Goal: Task Accomplishment & Management: Use online tool/utility

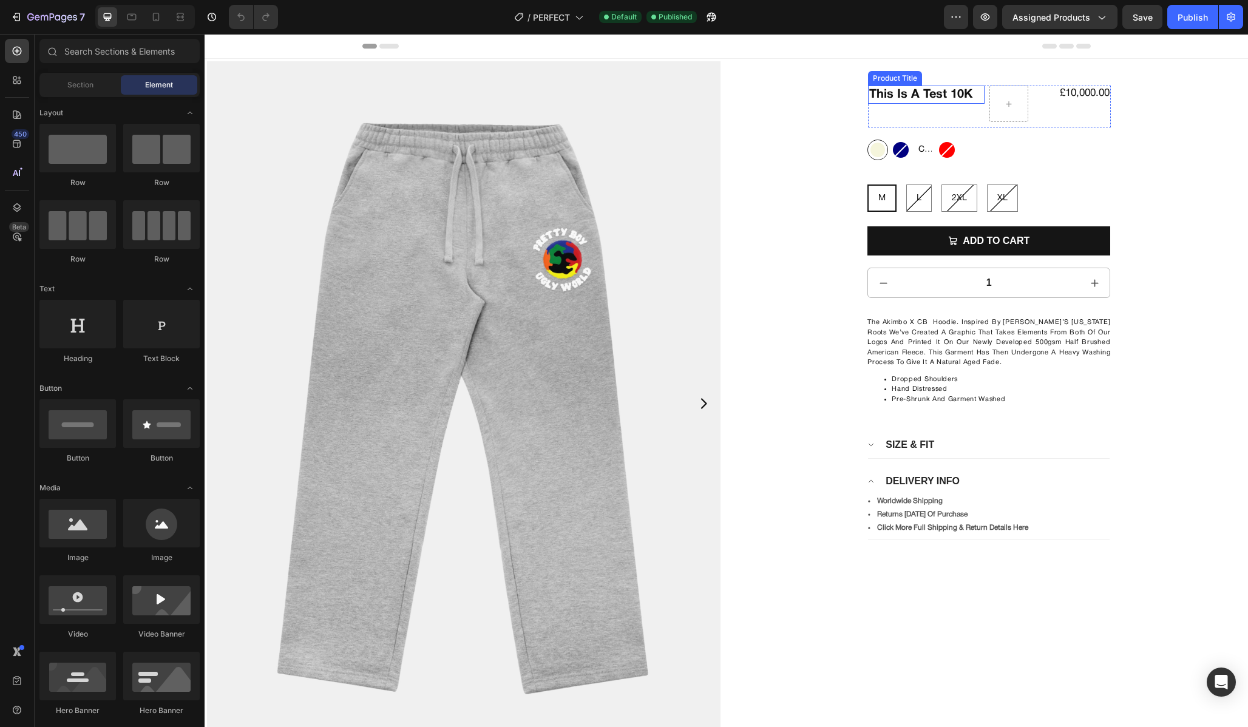
click at [933, 106] on div "This Is A Test 10K Product Title" at bounding box center [926, 104] width 117 height 36
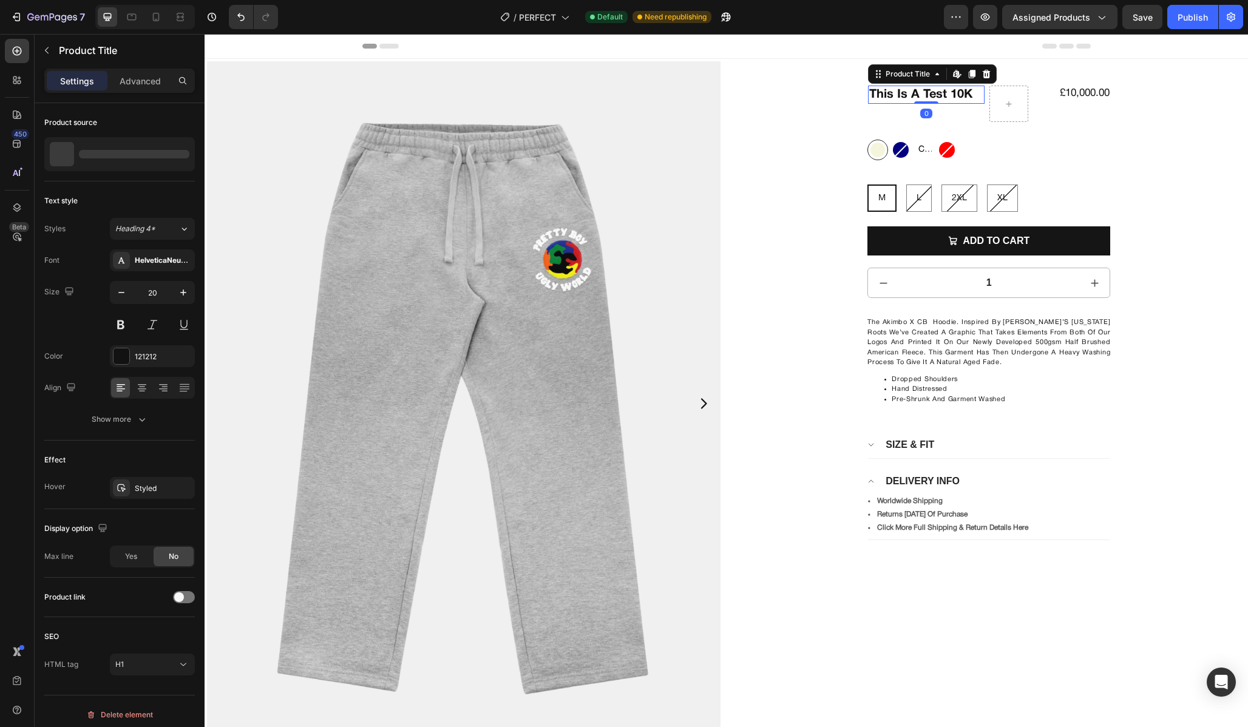
click at [939, 94] on h1 "This Is A Test 10K" at bounding box center [926, 95] width 117 height 18
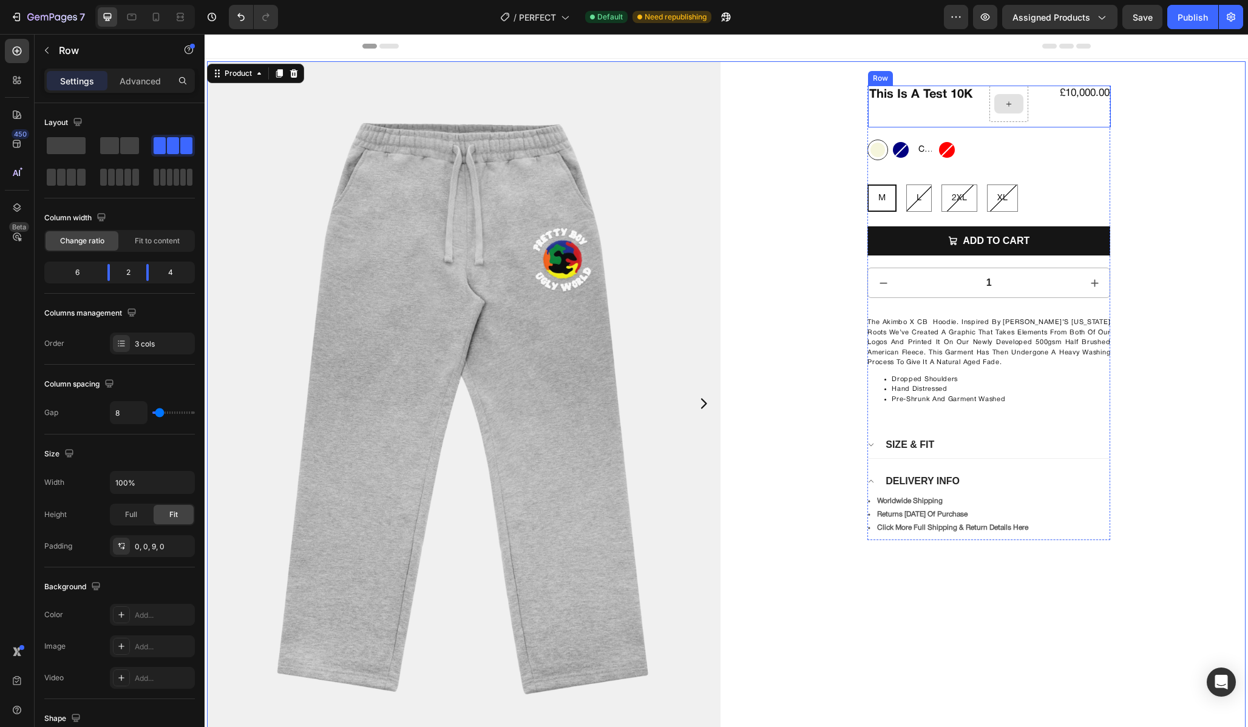
click at [1012, 93] on div at bounding box center [1008, 104] width 39 height 36
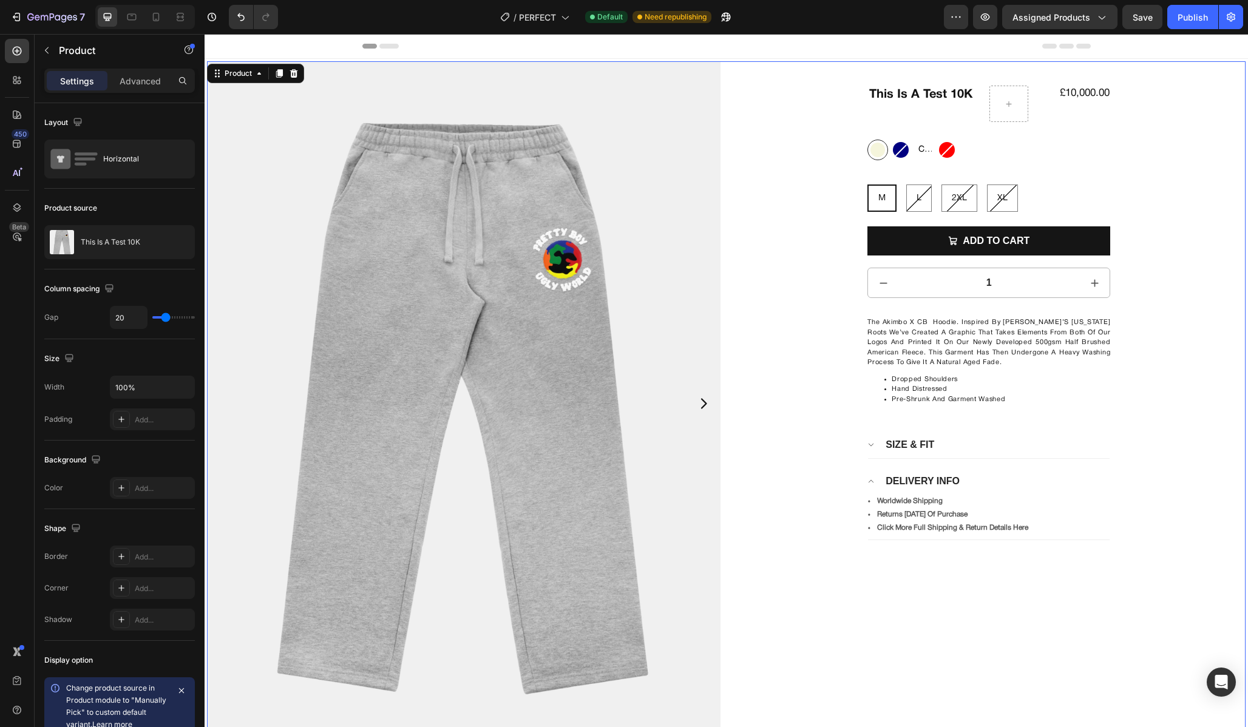
click at [704, 135] on img at bounding box center [463, 403] width 513 height 684
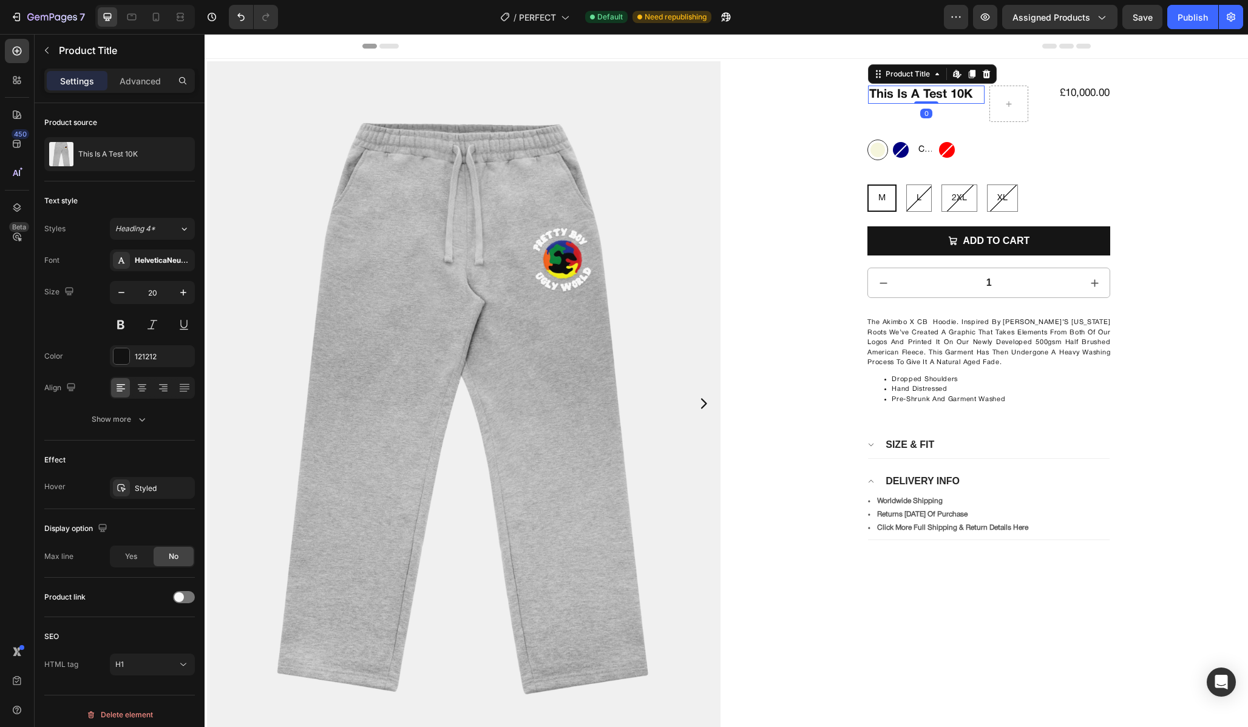
click at [946, 97] on h1 "This Is A Test 10K" at bounding box center [926, 95] width 117 height 18
click at [144, 83] on p "Advanced" at bounding box center [140, 81] width 41 height 13
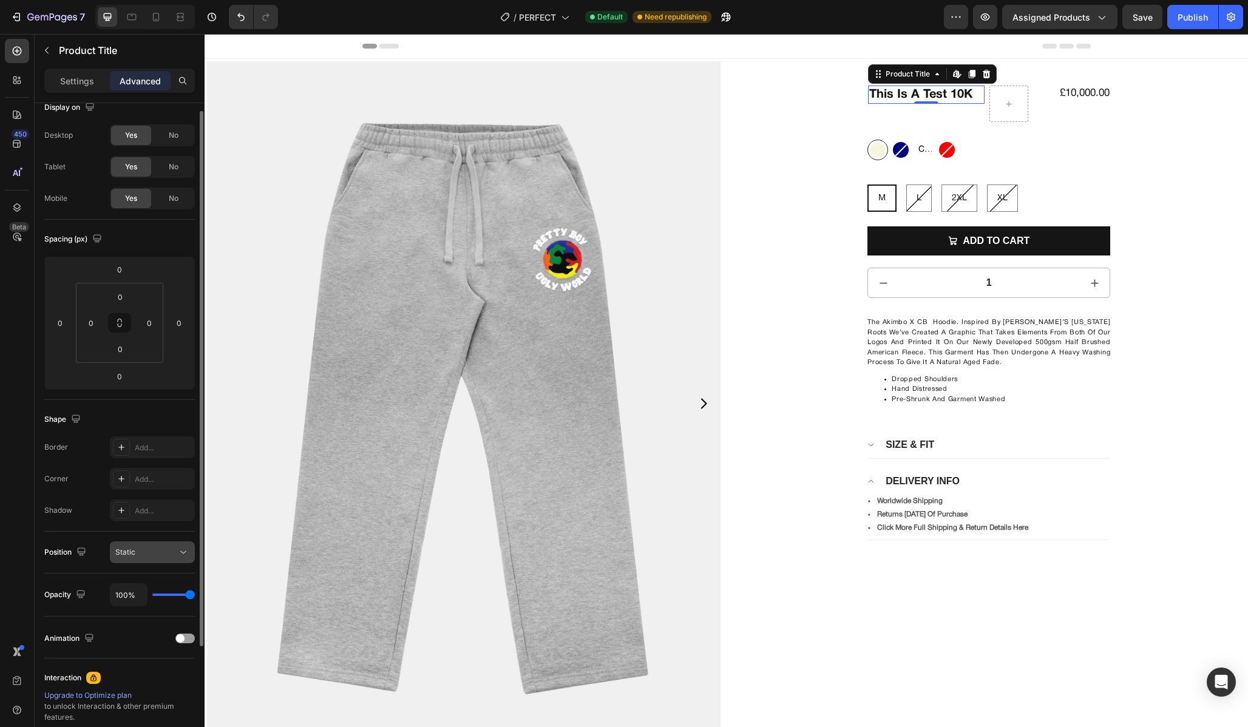
scroll to position [18, 0]
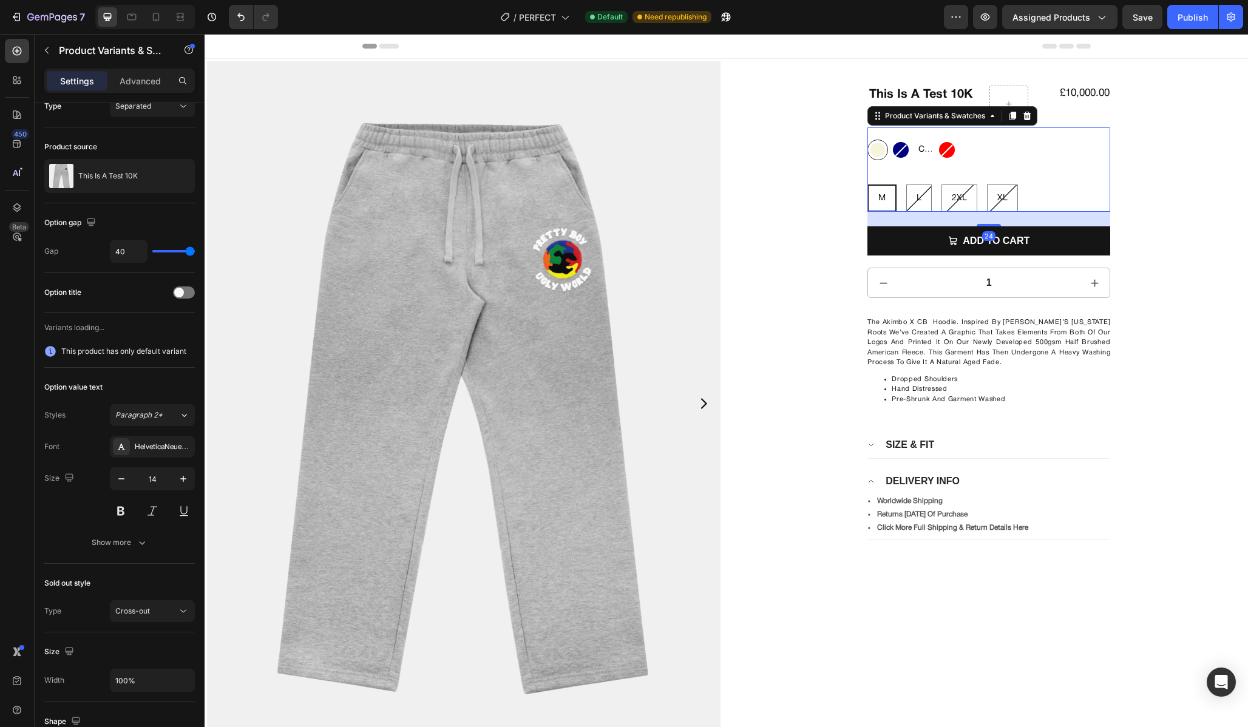
click at [1065, 159] on div "Beige Beige Navy Navy Clear Clear Clear Red Red" at bounding box center [988, 150] width 243 height 21
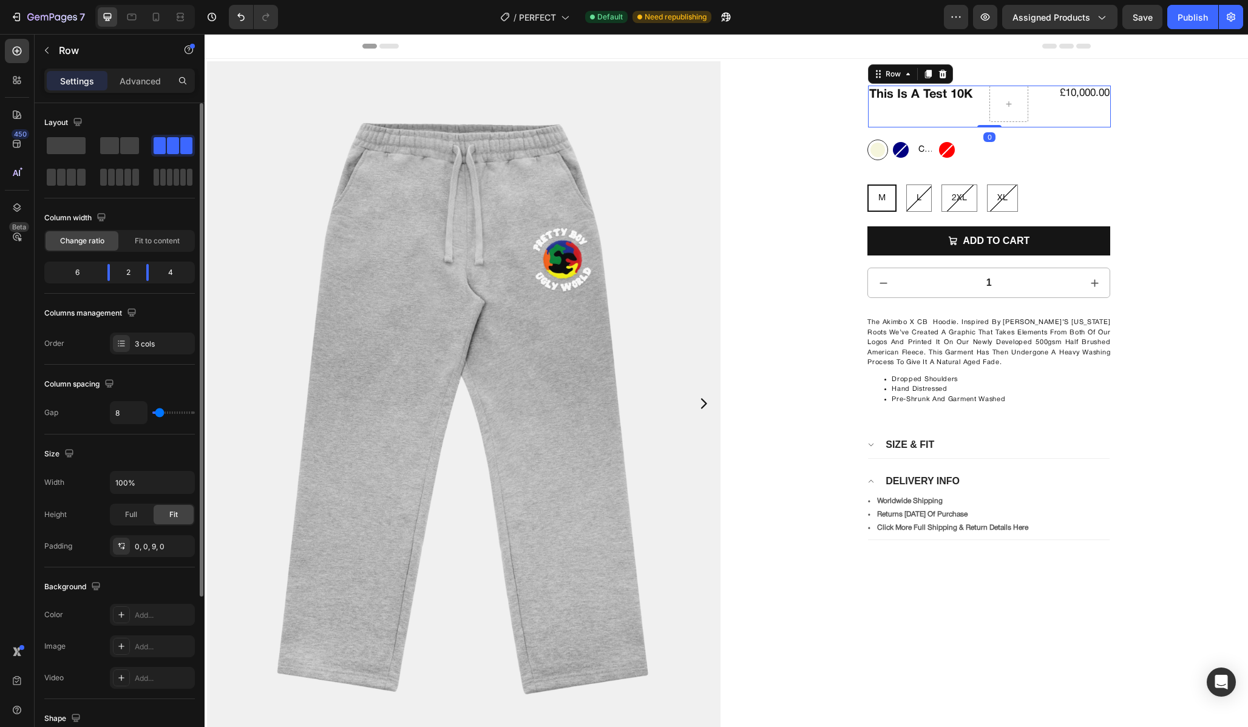
click at [1109, 118] on div "£10,000.00 Product Price Product Price" at bounding box center [1072, 104] width 78 height 36
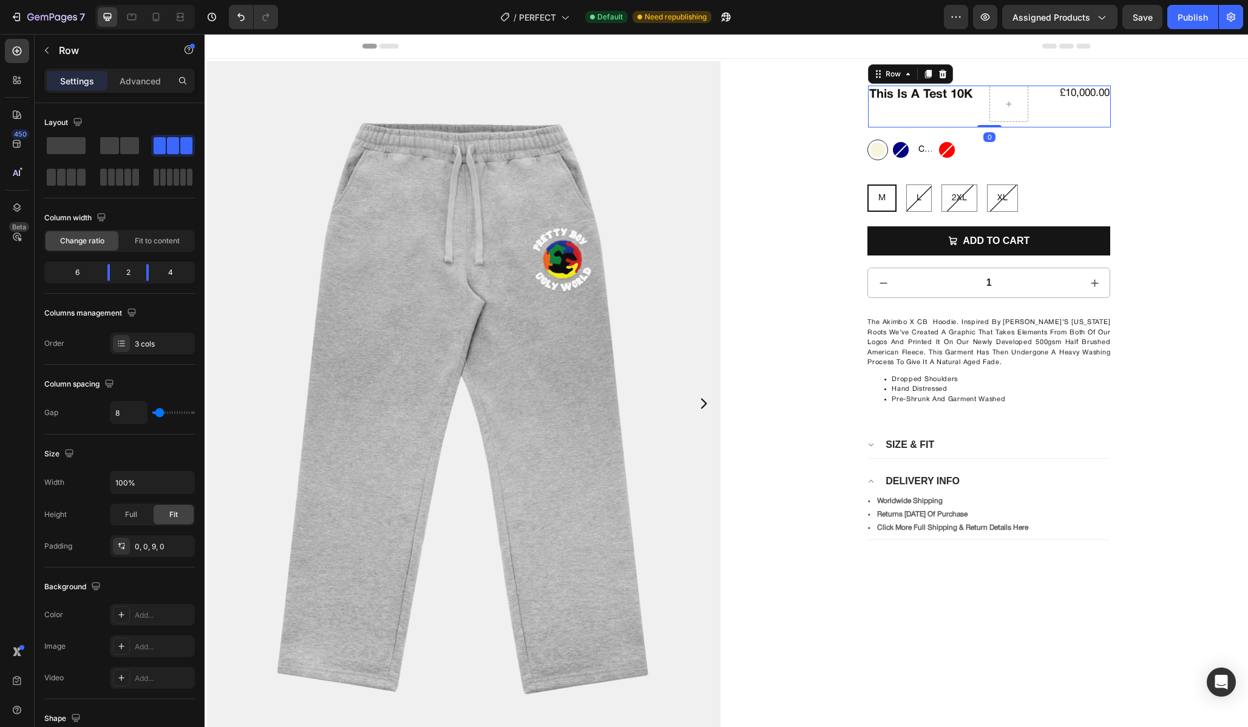
click at [972, 107] on div "This Is A Test 10K Product Title" at bounding box center [926, 104] width 117 height 36
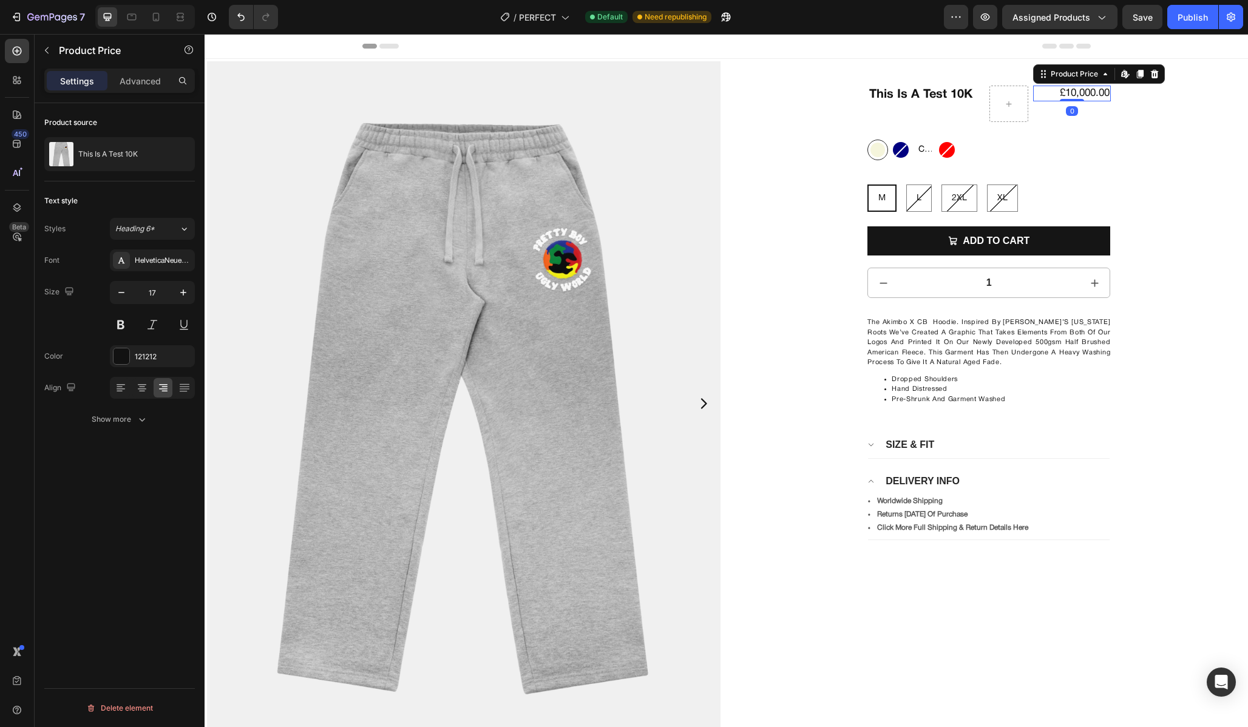
click at [1043, 86] on div "£10,000.00" at bounding box center [1072, 94] width 78 height 16
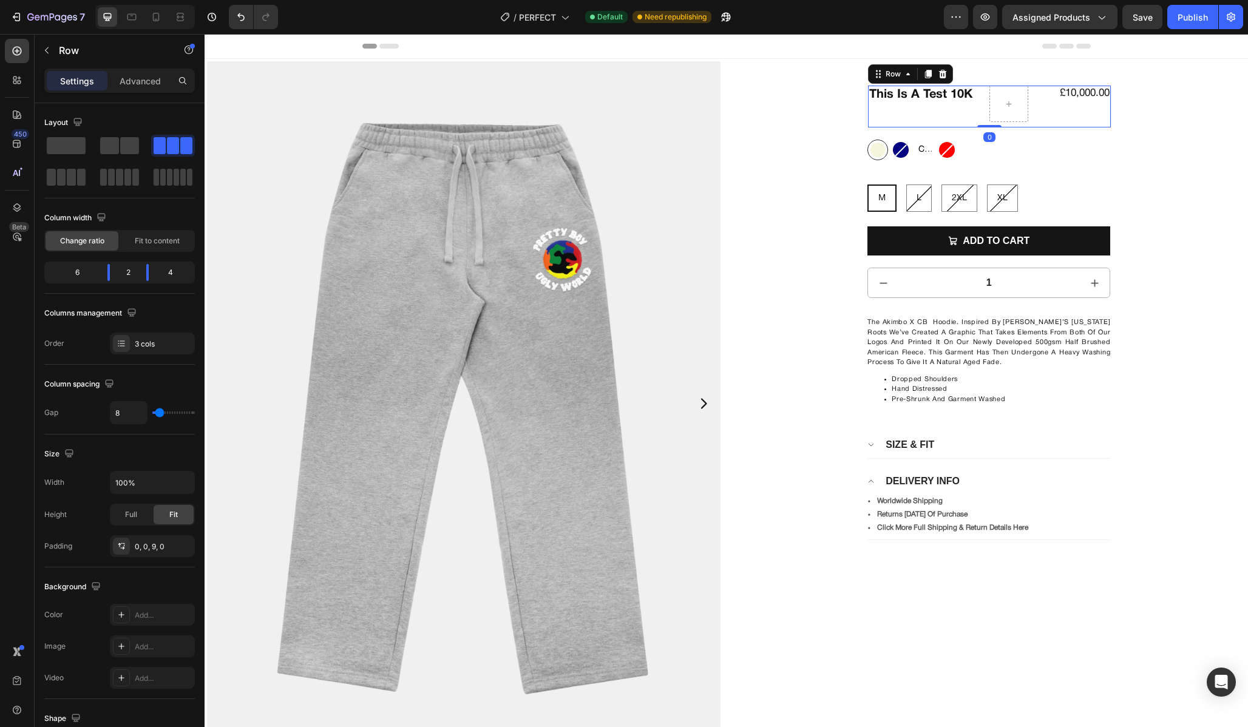
click at [1028, 87] on div "This Is A Test 10K Product Title £10,000.00 Product Price Product Price Row 0" at bounding box center [989, 107] width 243 height 42
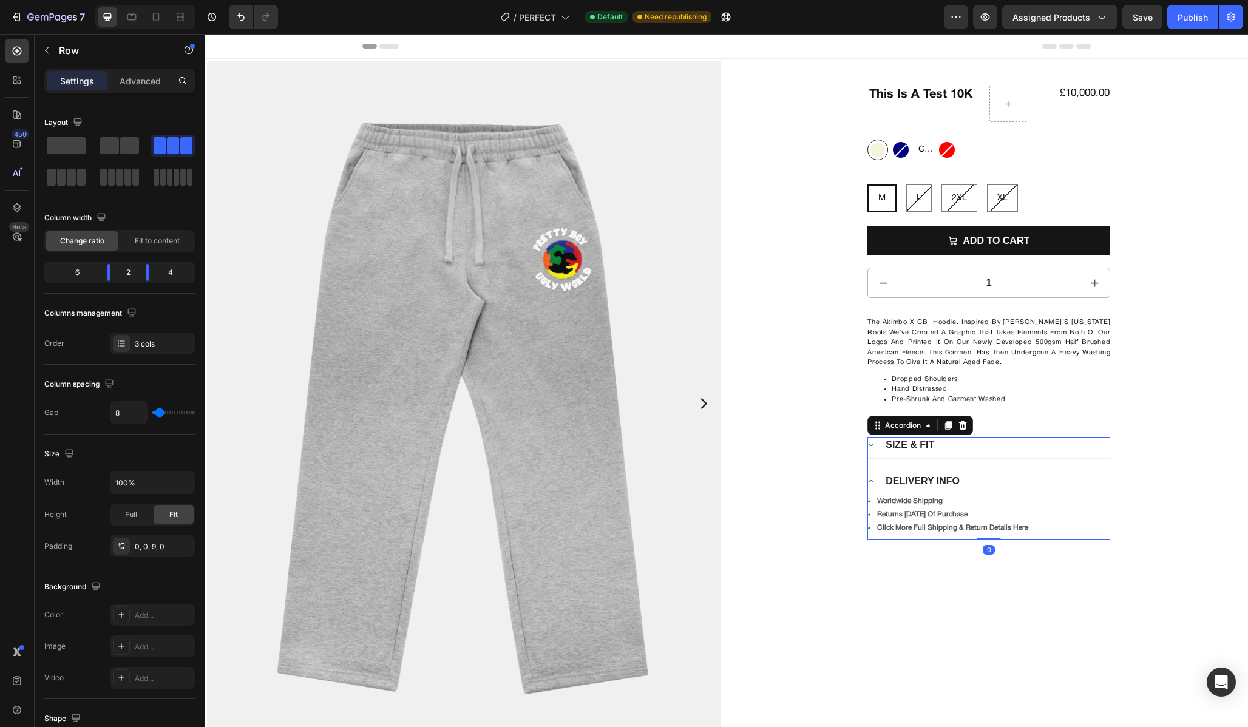
click at [1081, 482] on div "DELIVERY INFO" at bounding box center [997, 481] width 226 height 16
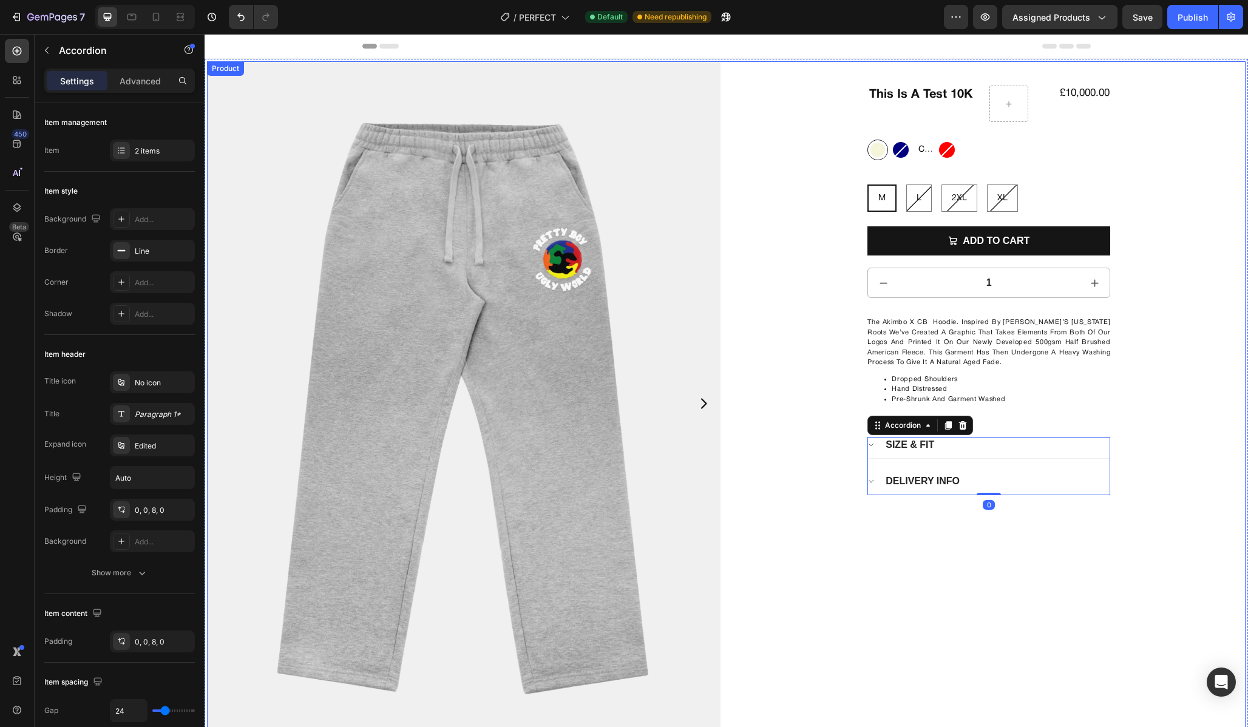
click at [1031, 486] on div "DELIVERY INFO" at bounding box center [997, 481] width 226 height 16
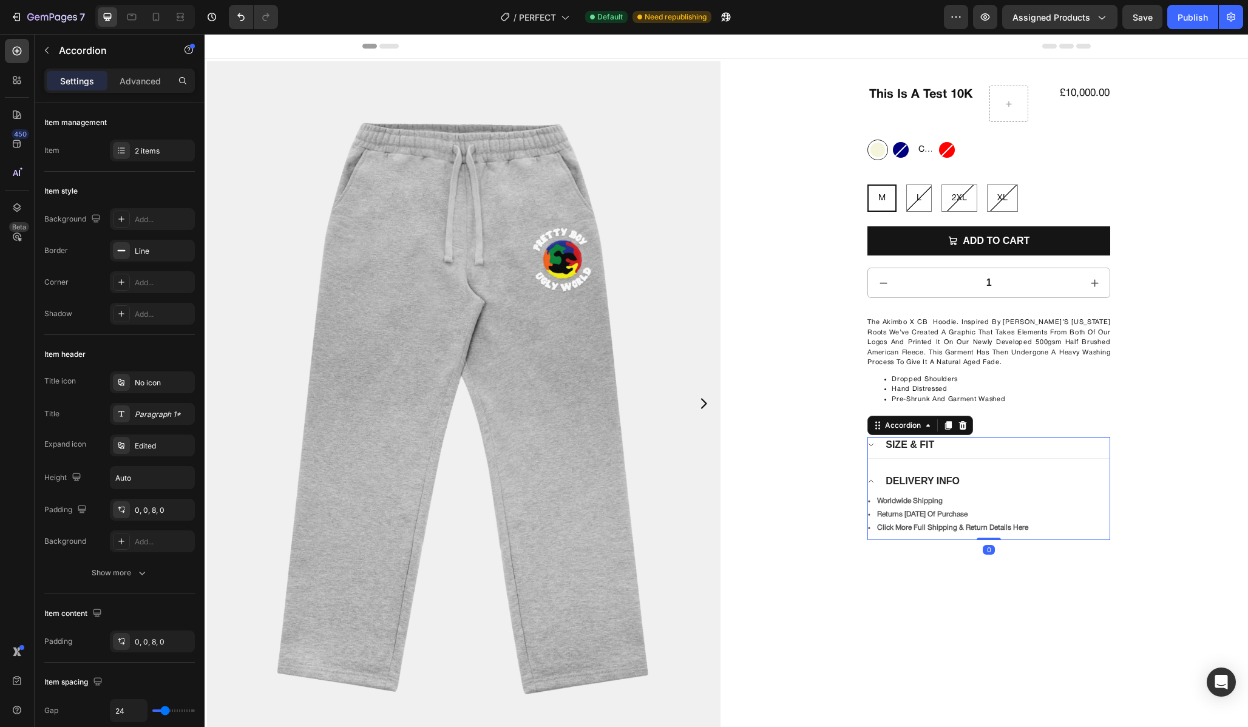
click at [1013, 453] on div "Size & fit" at bounding box center [989, 447] width 242 height 21
click at [1017, 450] on div "Size & fit" at bounding box center [997, 445] width 226 height 16
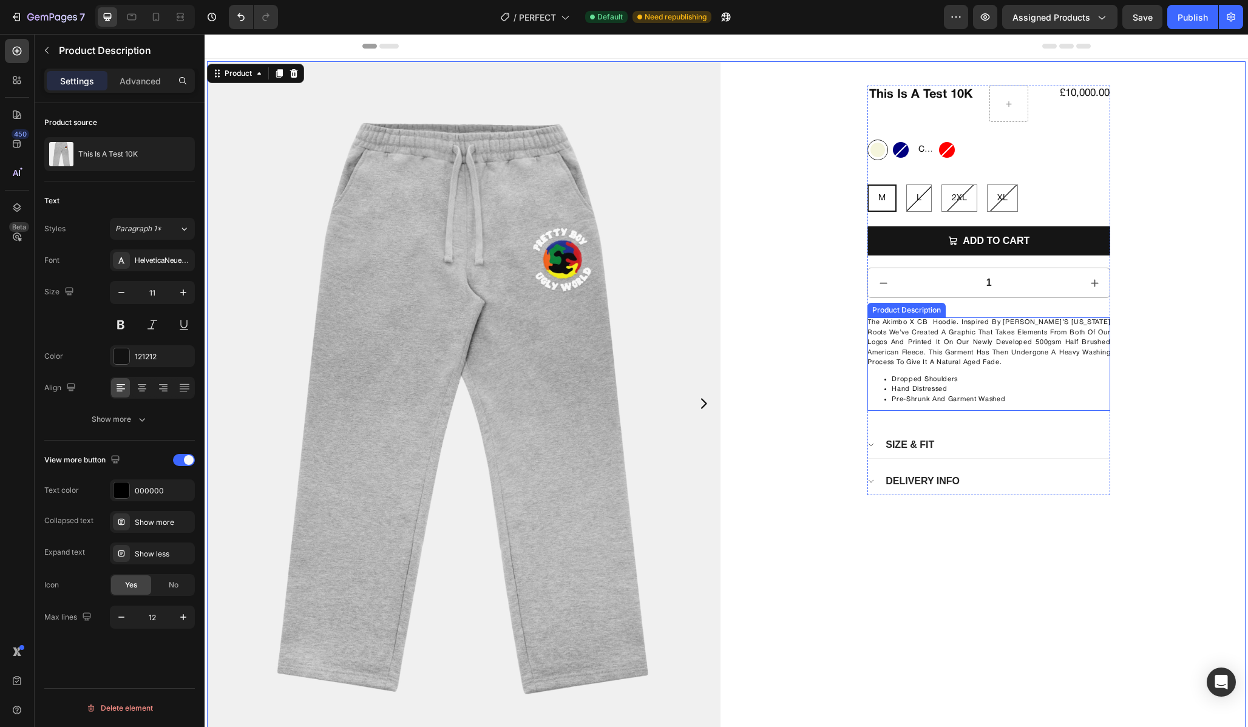
click at [1092, 334] on p "The Akimbo x CB hoodie. Inspired by Akimbo’s Utah roots we’ve created a graphic…" at bounding box center [988, 342] width 243 height 46
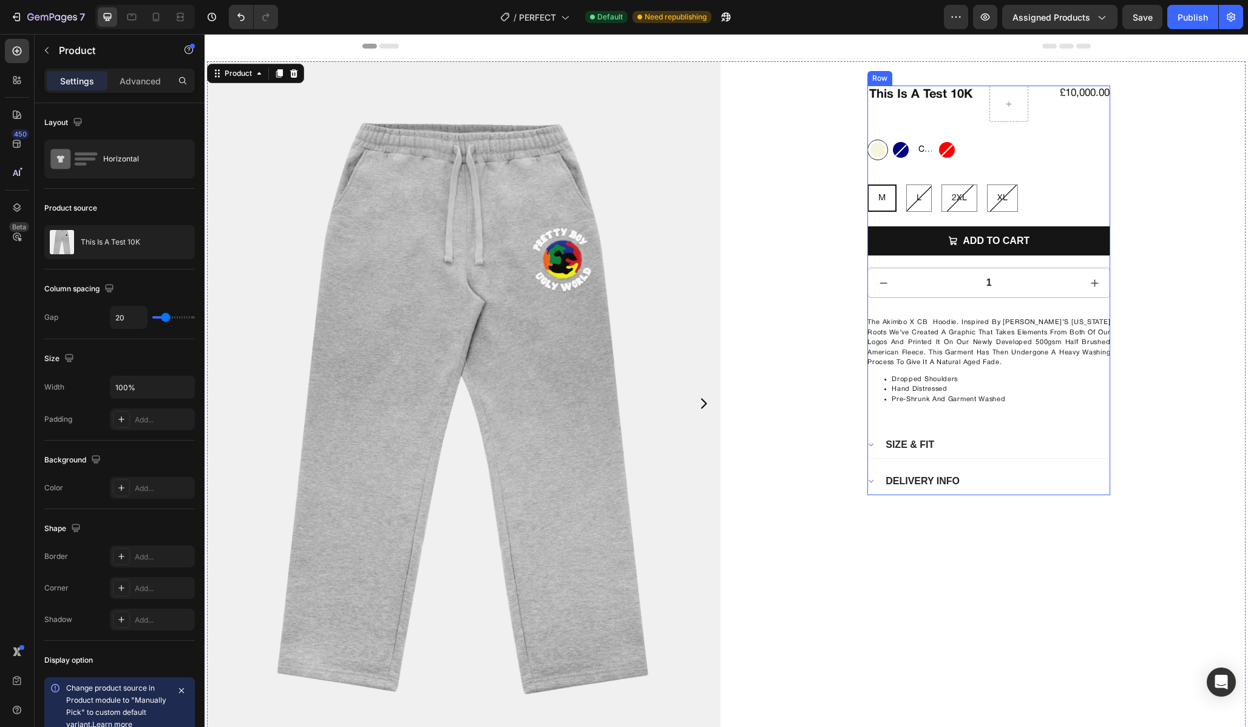
click at [1107, 213] on div "This Is A Test 10K Product Title £10,000.00 Product Price Product Price Row Bei…" at bounding box center [988, 291] width 243 height 410
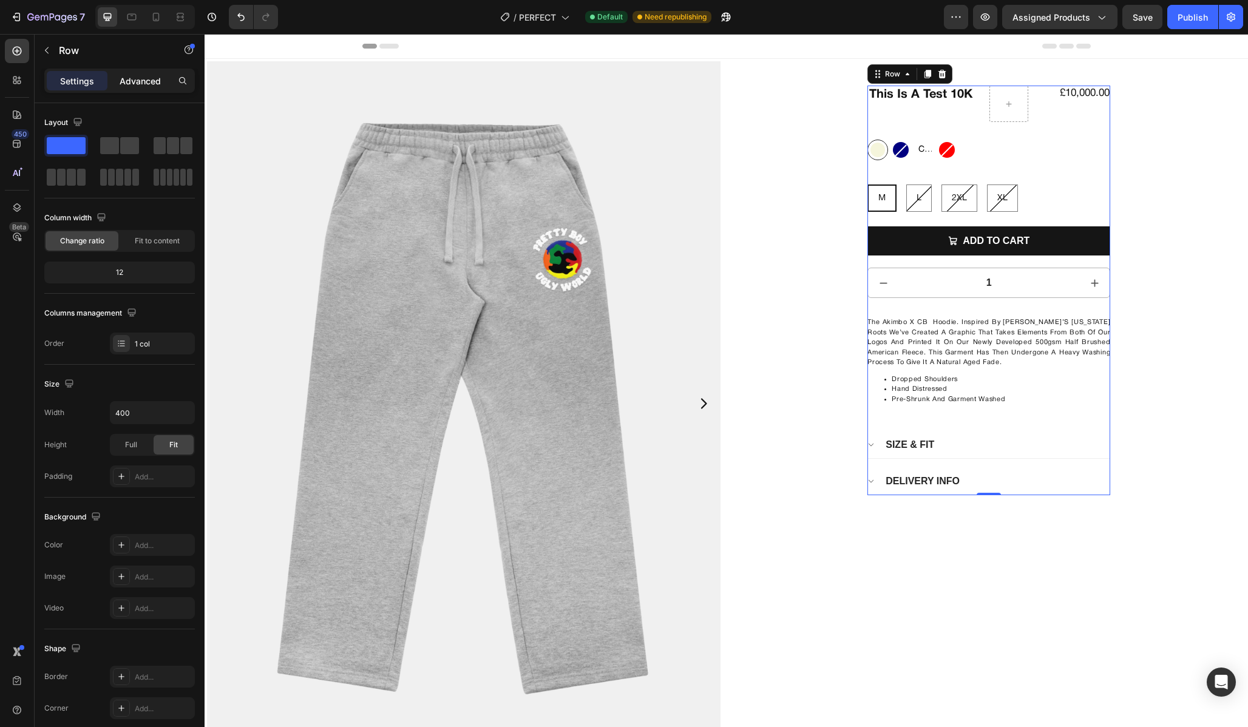
click at [132, 72] on div "Advanced" at bounding box center [140, 80] width 61 height 19
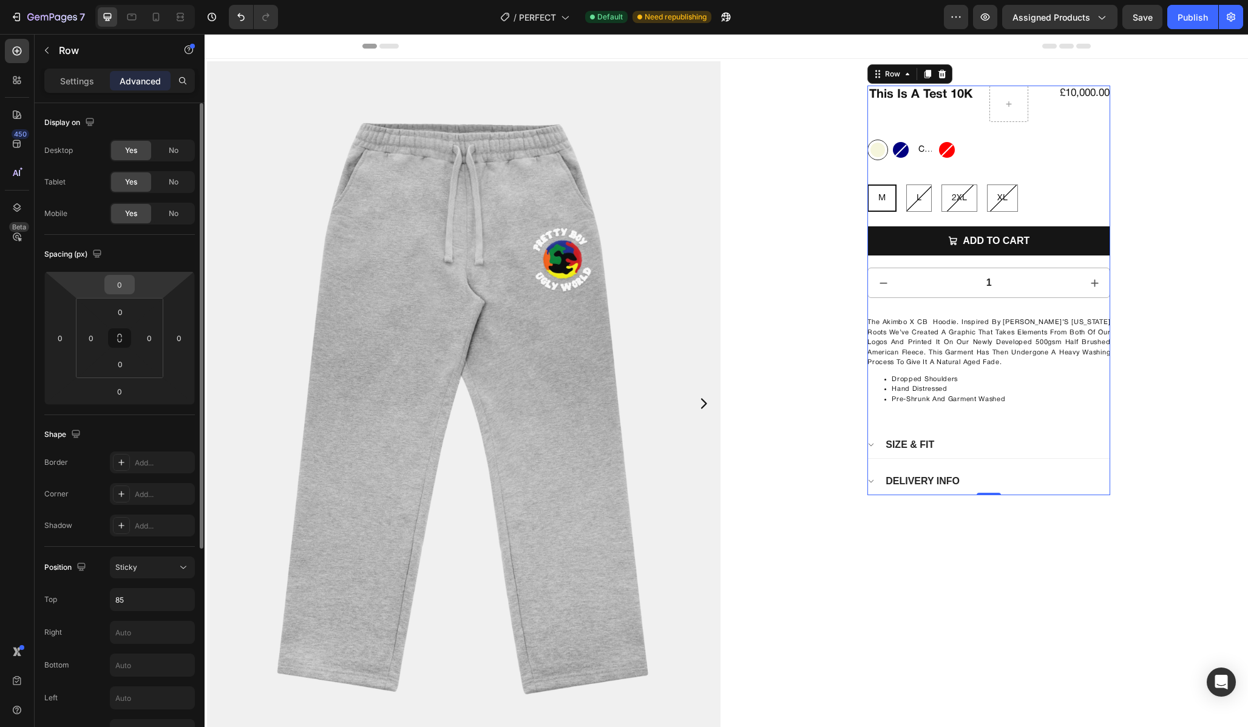
click at [126, 292] on input "0" at bounding box center [119, 285] width 24 height 18
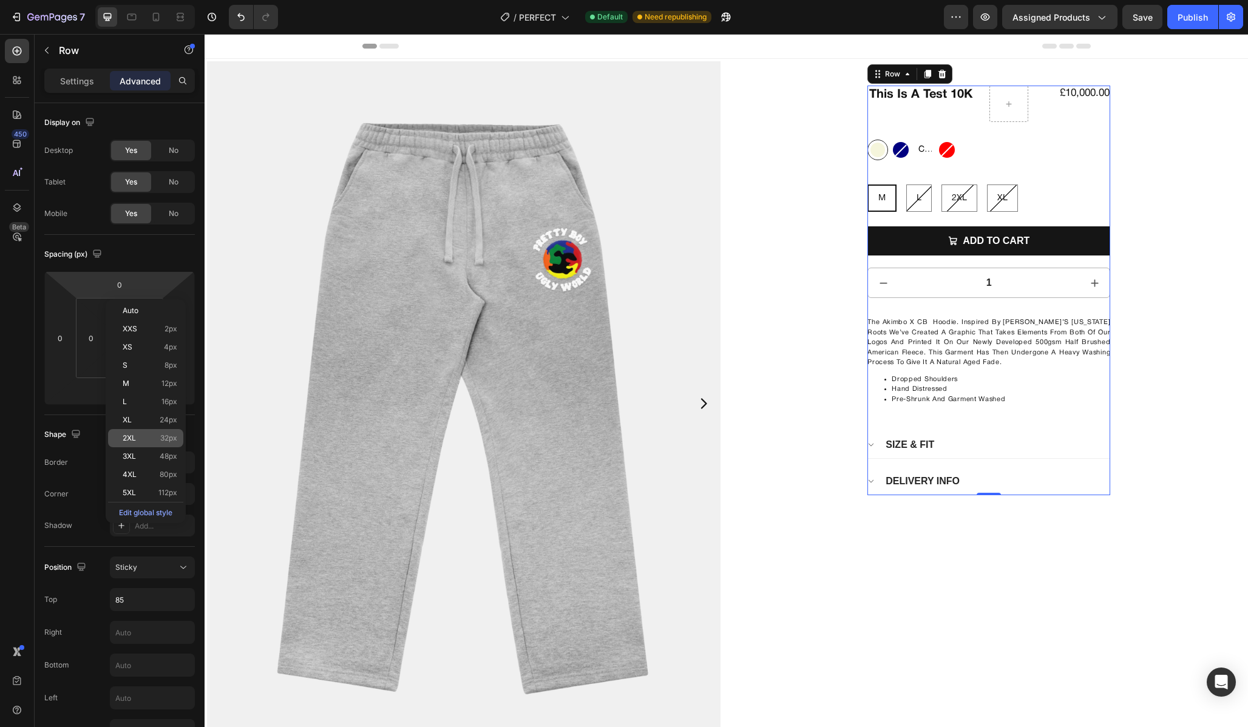
click at [147, 443] on div "2XL 32px" at bounding box center [145, 438] width 75 height 18
type input "32"
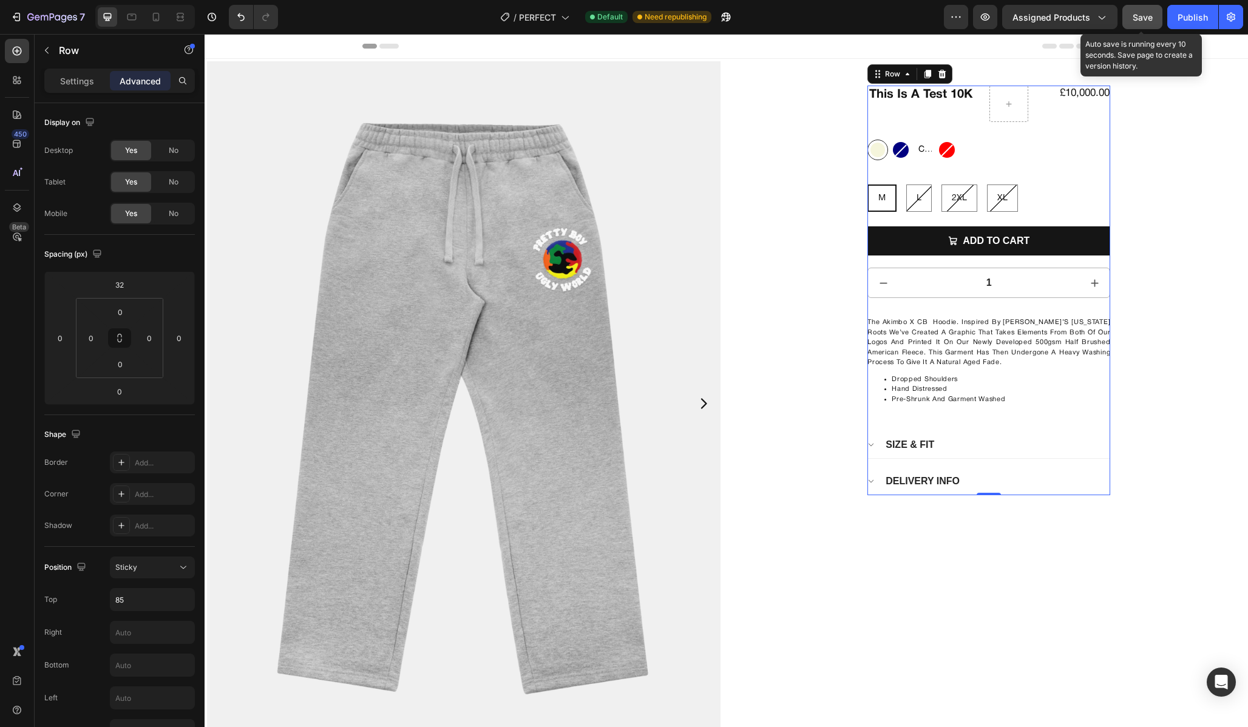
click at [1154, 15] on button "Save" at bounding box center [1142, 17] width 40 height 24
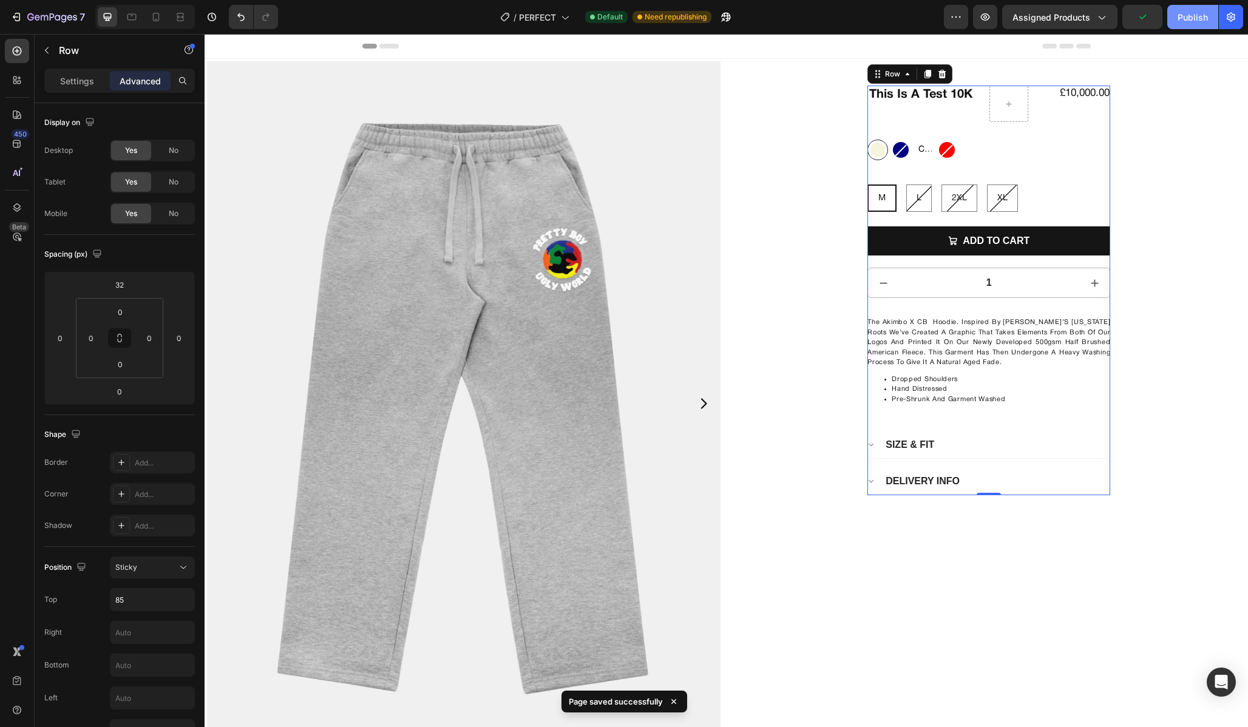
click at [1199, 15] on div "Publish" at bounding box center [1192, 17] width 30 height 13
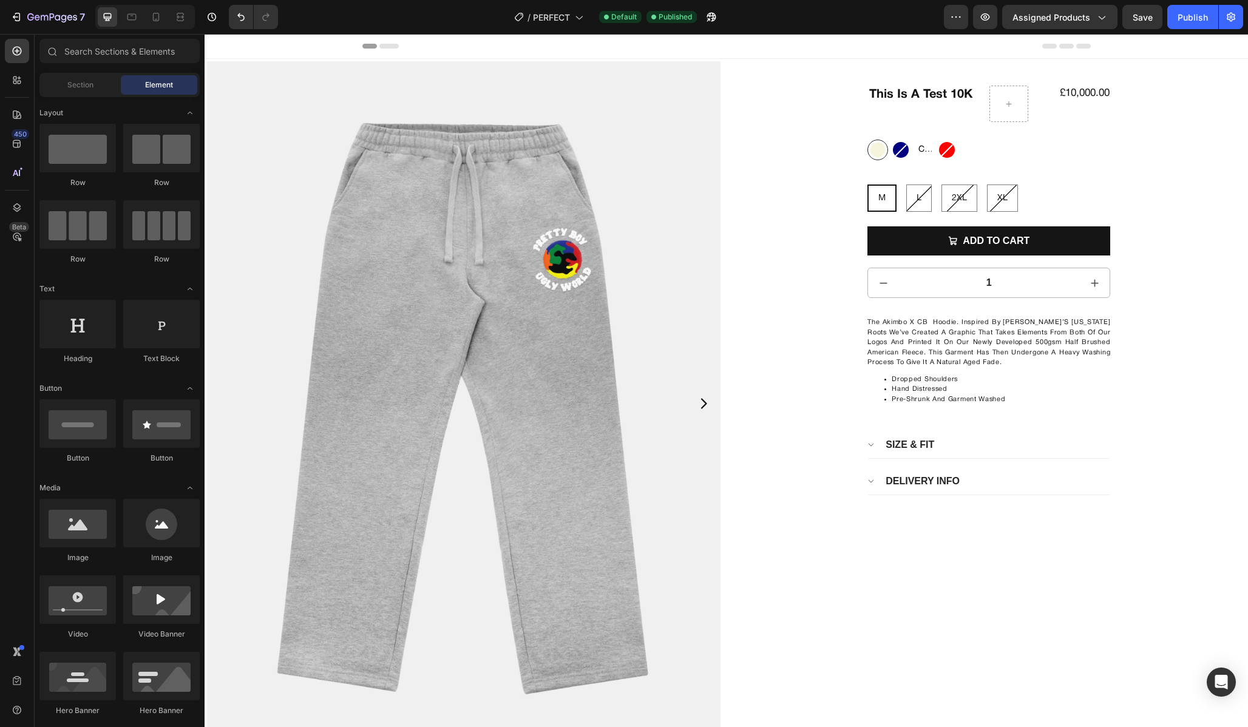
click at [424, 47] on div "Header" at bounding box center [726, 46] width 728 height 24
click at [246, 46] on span "Header" at bounding box center [241, 46] width 27 height 12
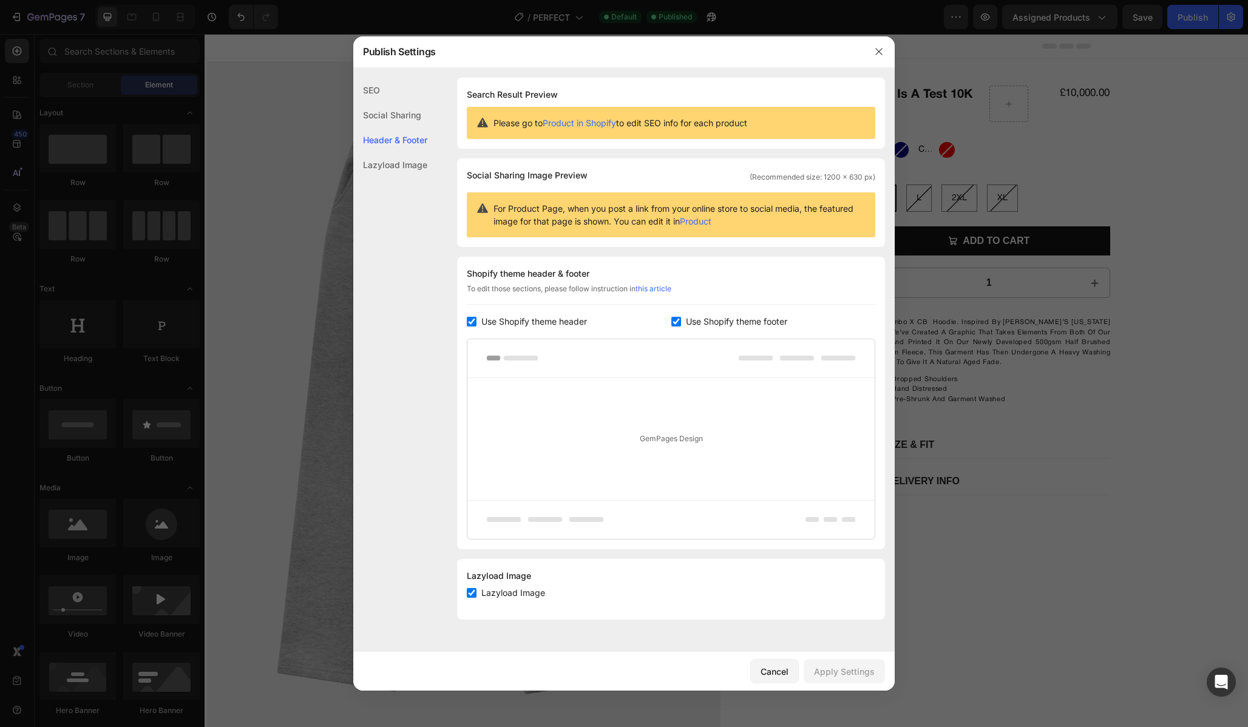
click at [1050, 157] on div at bounding box center [624, 363] width 1248 height 727
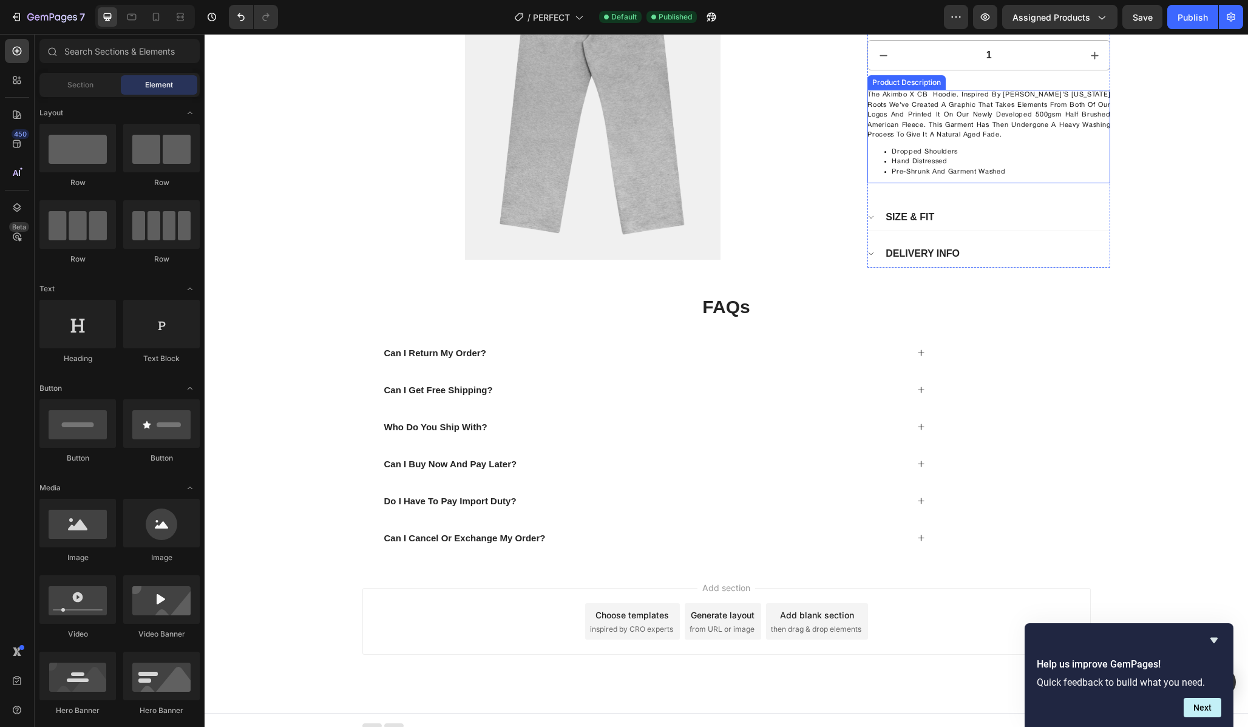
scroll to position [1183, 0]
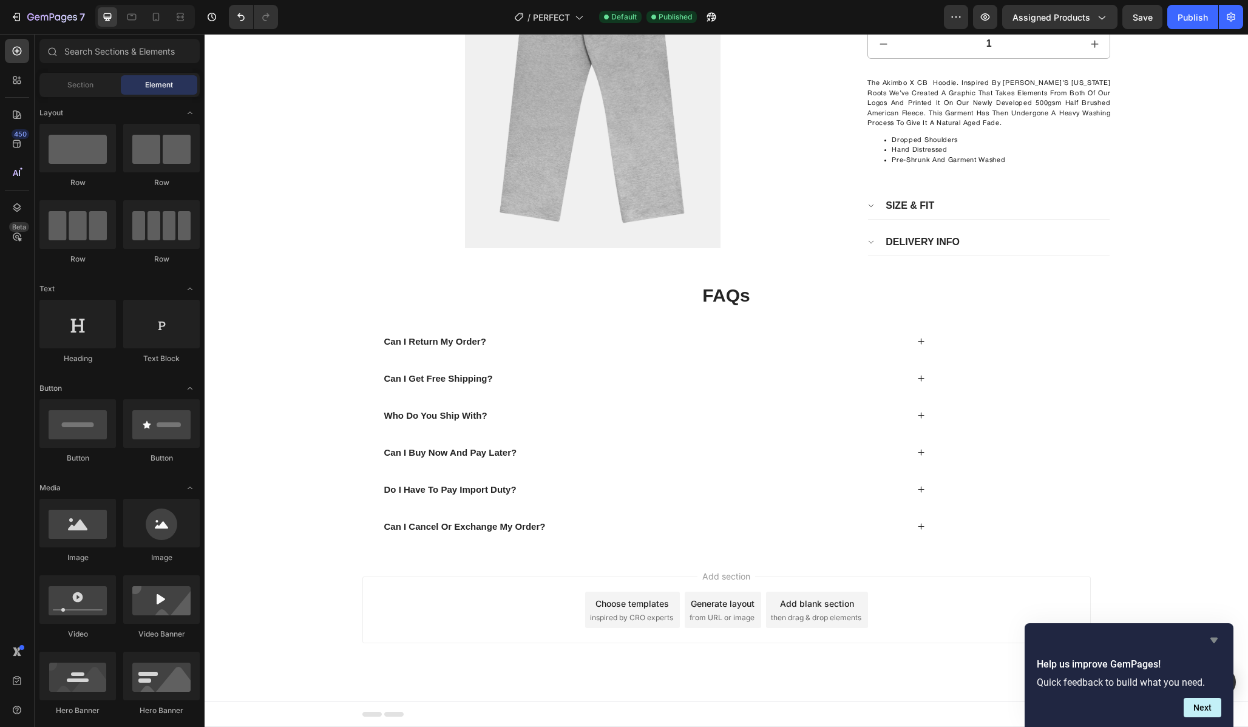
click at [1213, 640] on icon "Hide survey" at bounding box center [1213, 640] width 7 height 5
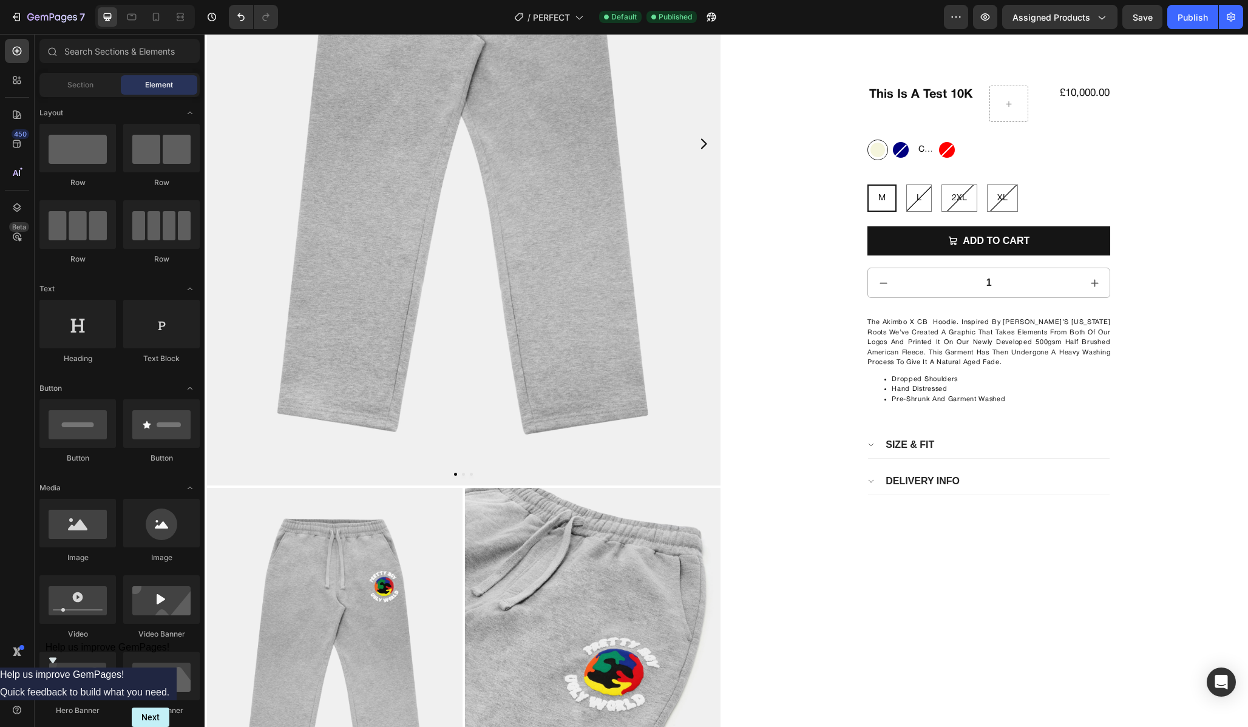
scroll to position [192, 0]
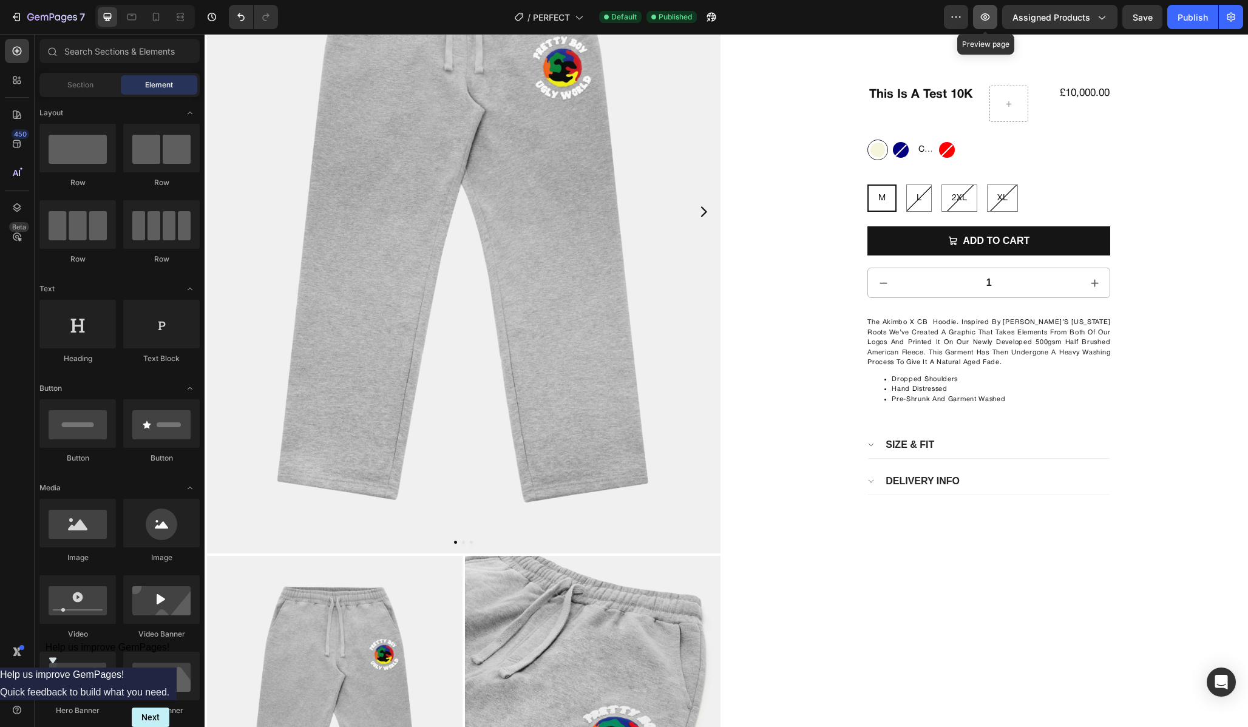
click at [987, 8] on button "button" at bounding box center [985, 17] width 24 height 24
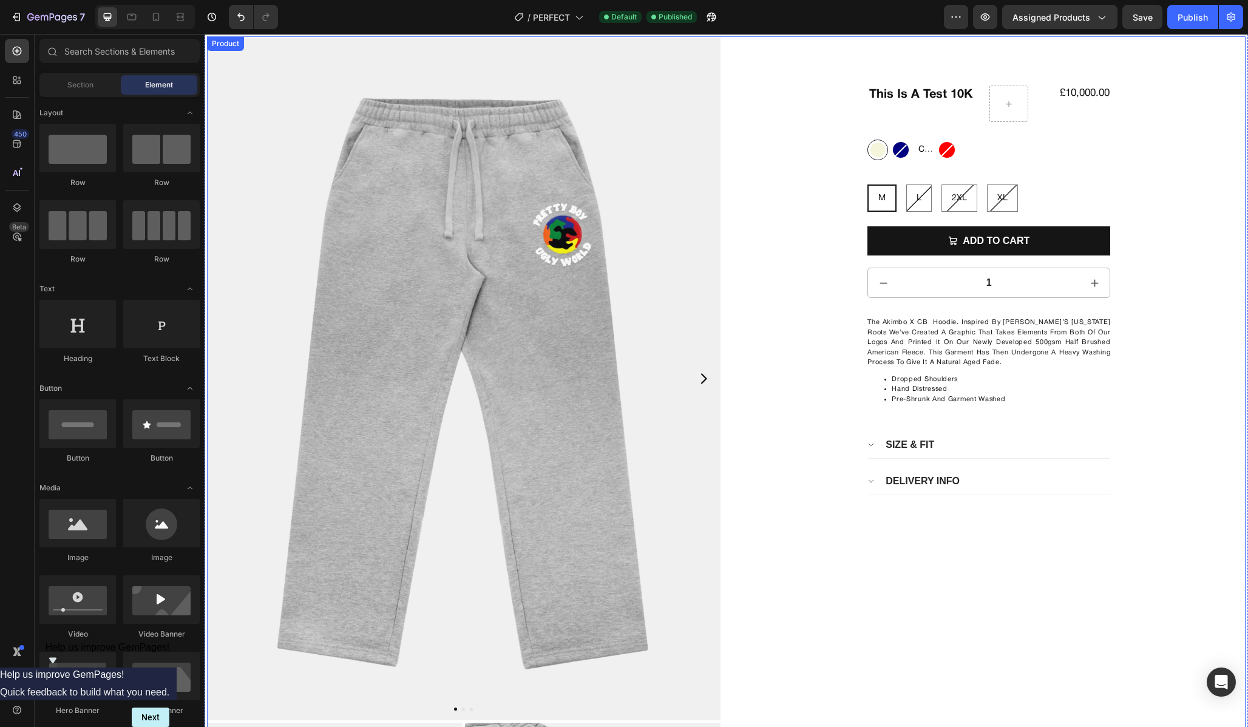
scroll to position [0, 0]
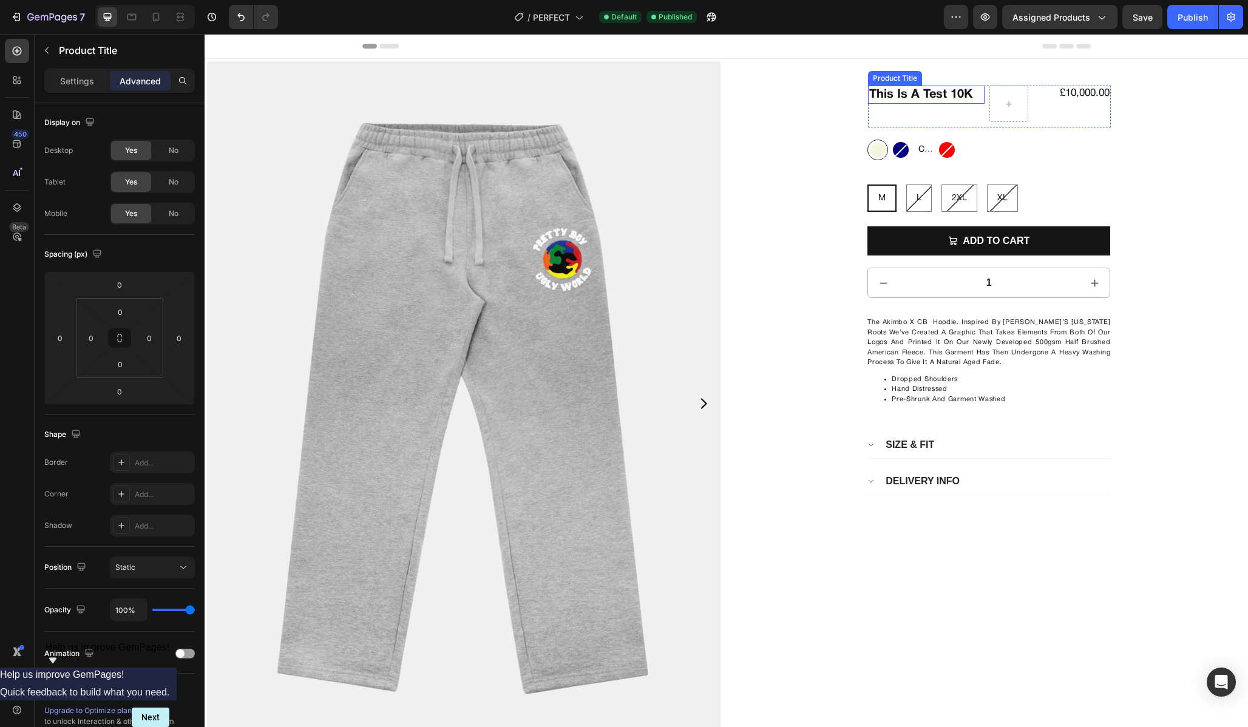
click at [951, 93] on h1 "This Is A Test 10K" at bounding box center [926, 95] width 117 height 18
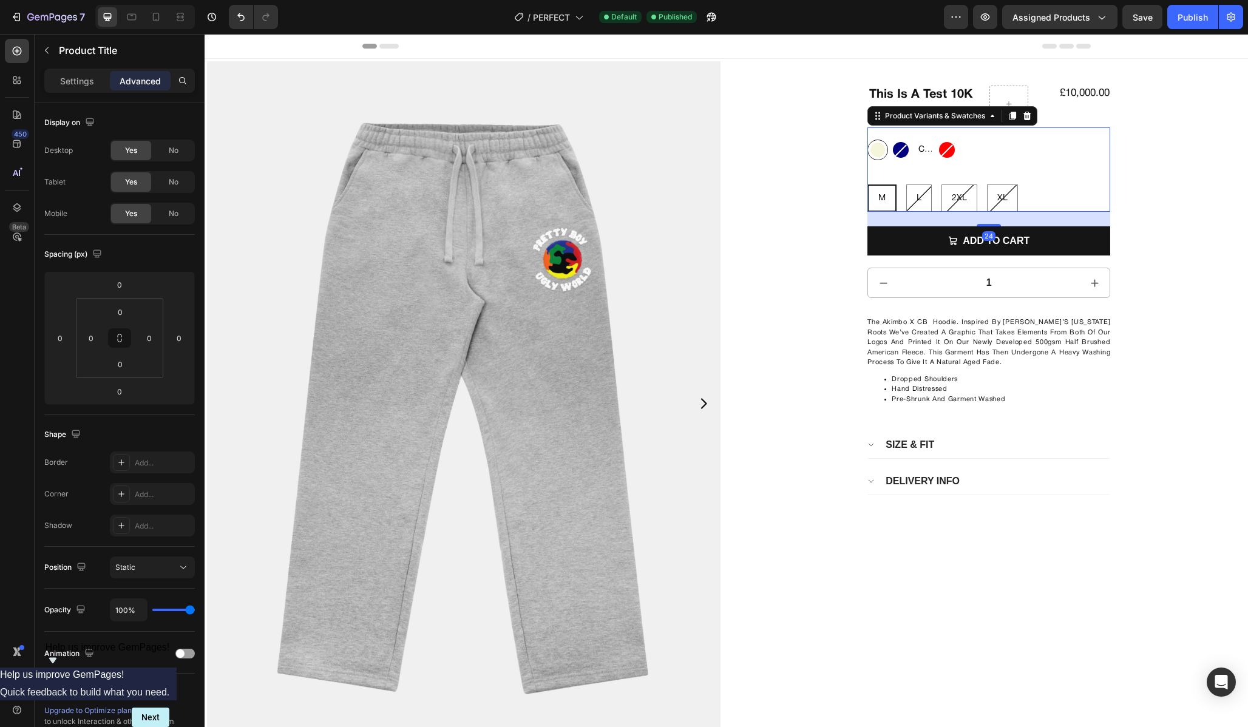
click at [1109, 146] on div "Beige Beige Navy Navy Clear Clear Clear Red Red" at bounding box center [988, 150] width 243 height 21
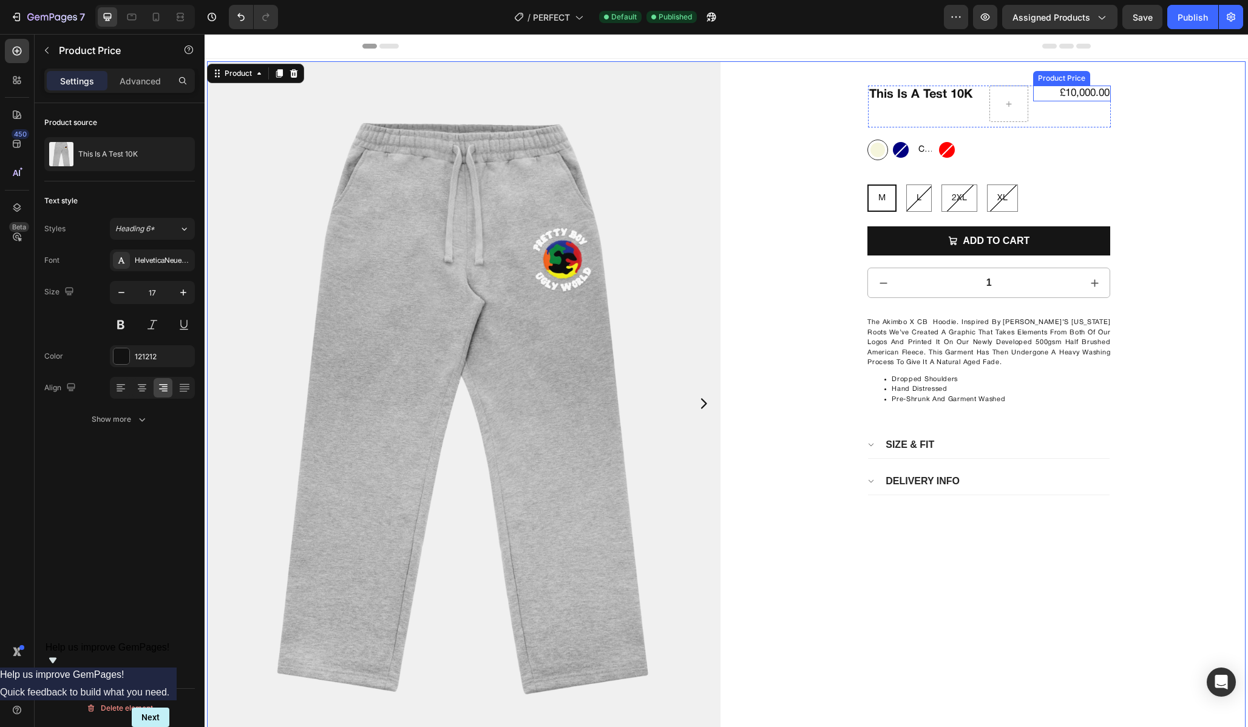
click at [1098, 86] on div "£10,000.00" at bounding box center [1072, 94] width 78 height 16
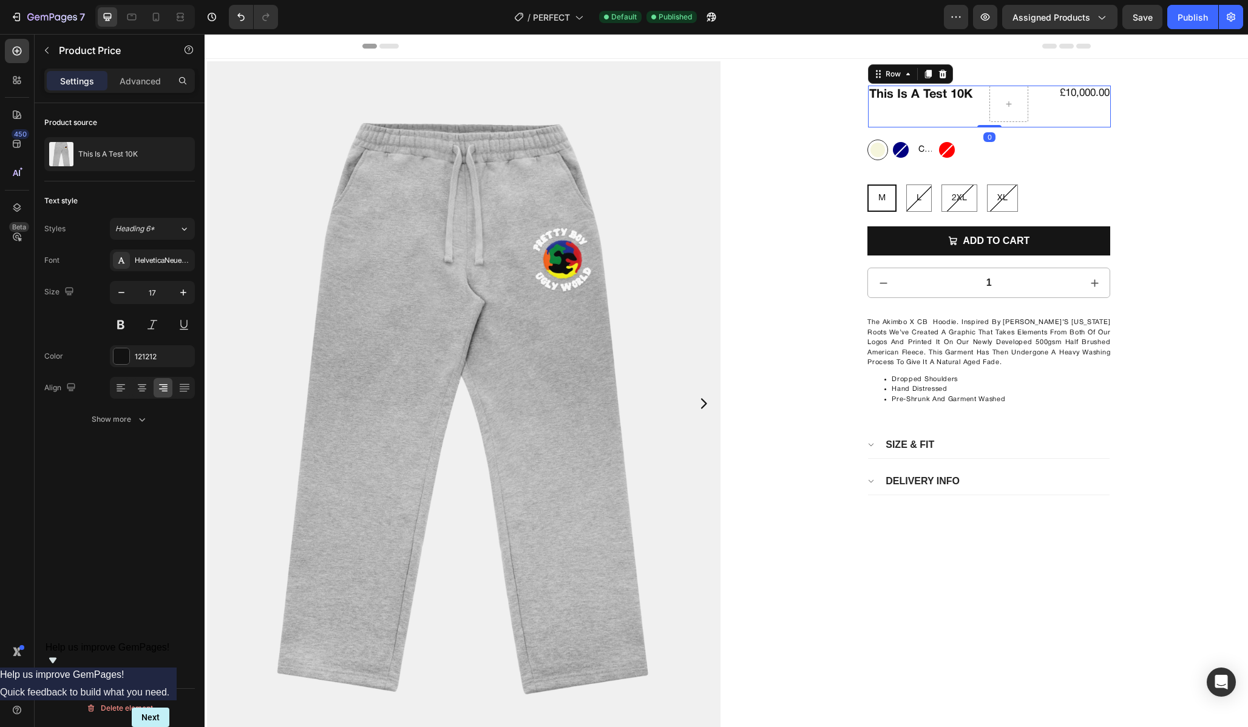
click at [989, 86] on div at bounding box center [1008, 104] width 39 height 36
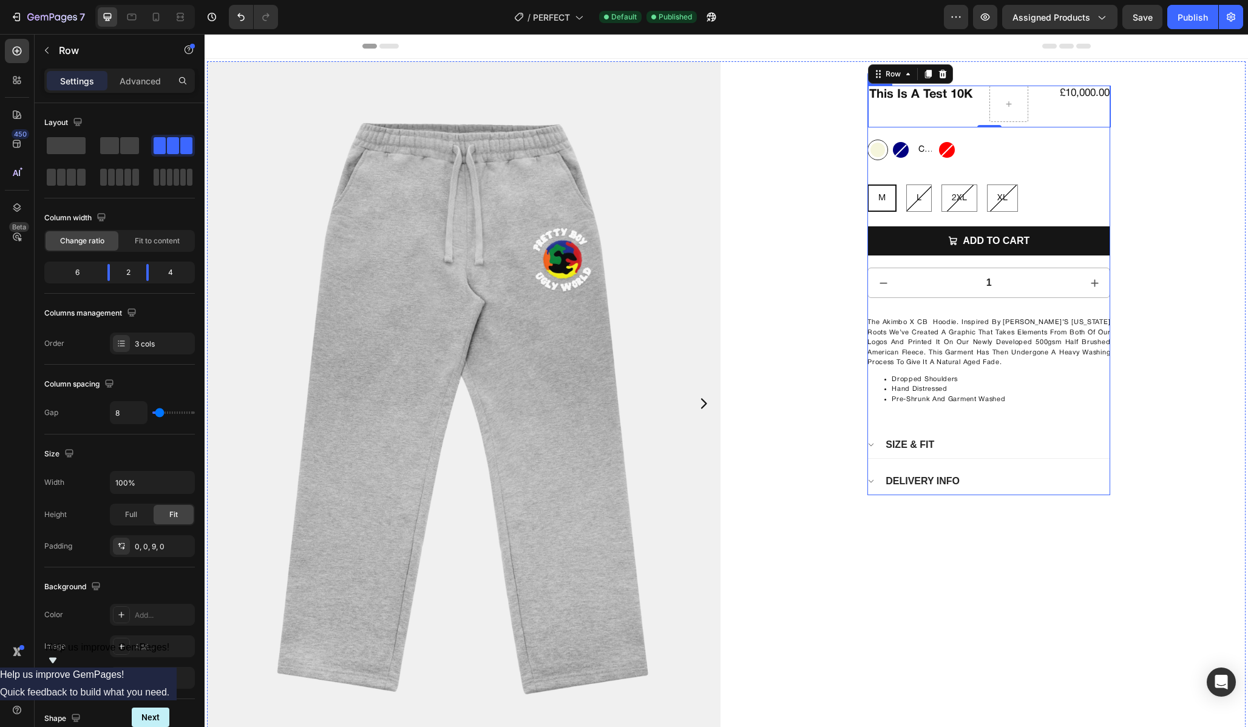
click at [868, 425] on div "This Is A Test 10K Product Title £10,000.00 Product Price Product Price Row 0 B…" at bounding box center [988, 291] width 243 height 410
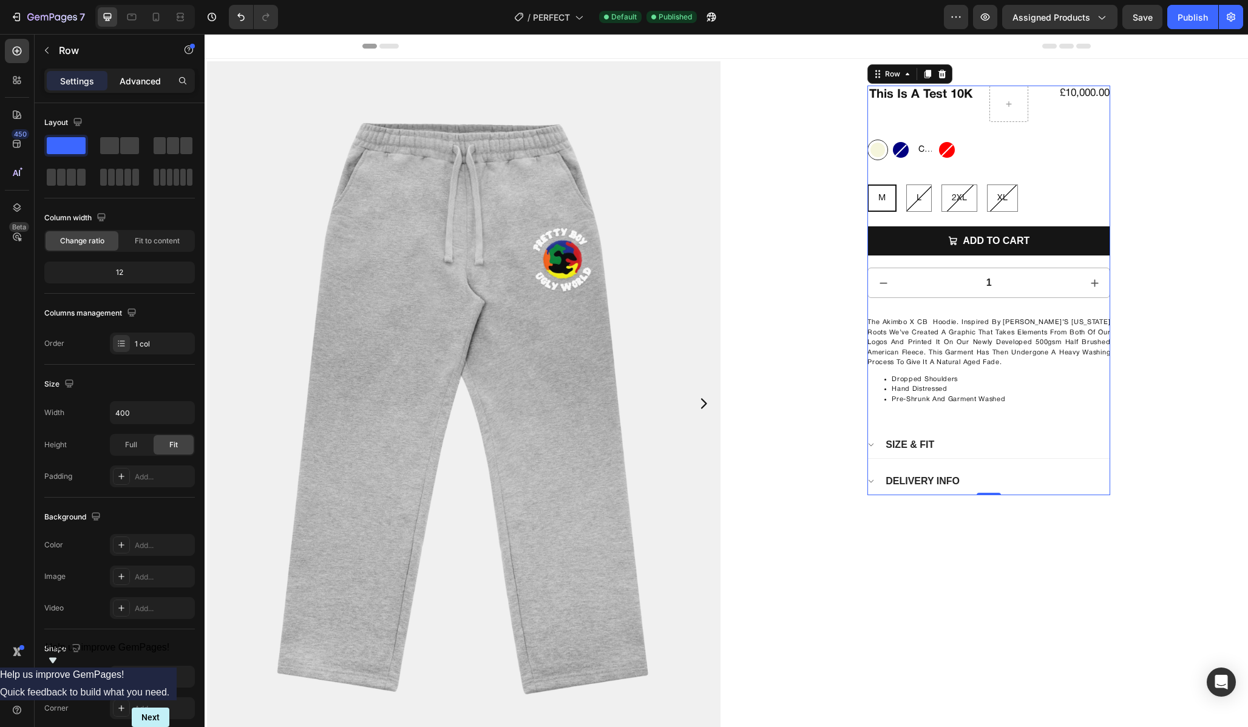
click at [143, 89] on div "Advanced" at bounding box center [140, 80] width 61 height 19
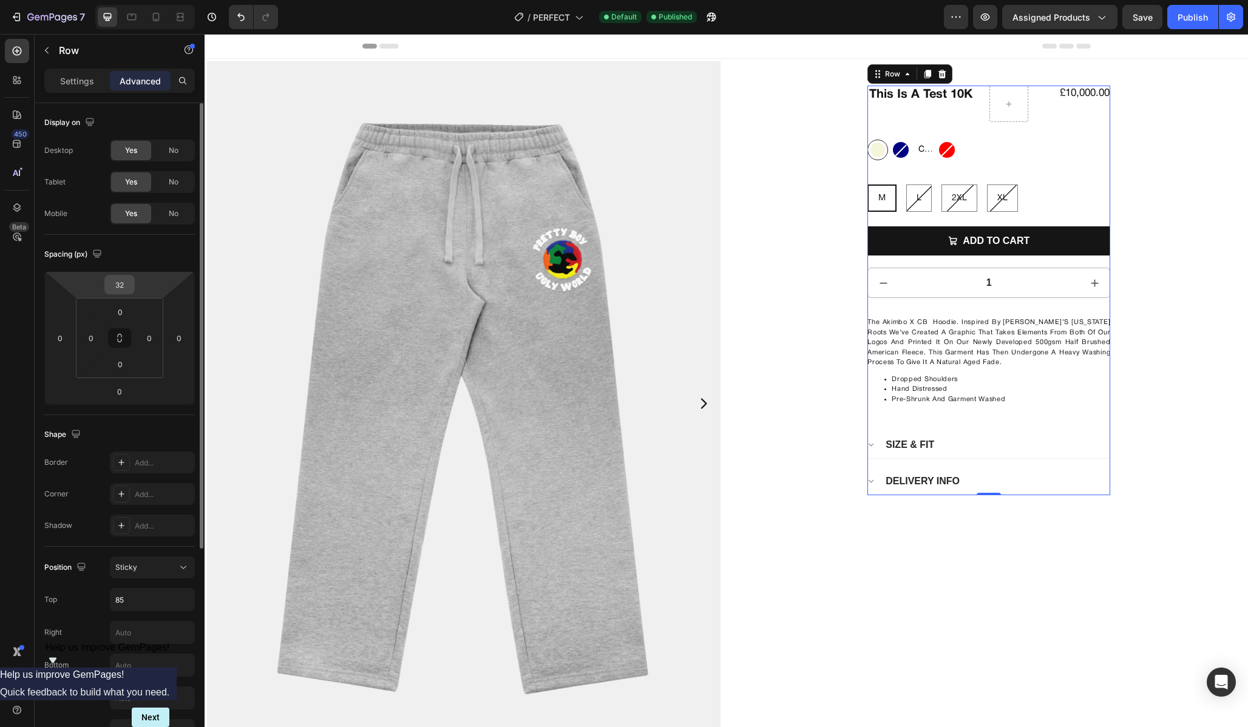
click at [129, 288] on input "32" at bounding box center [119, 285] width 24 height 18
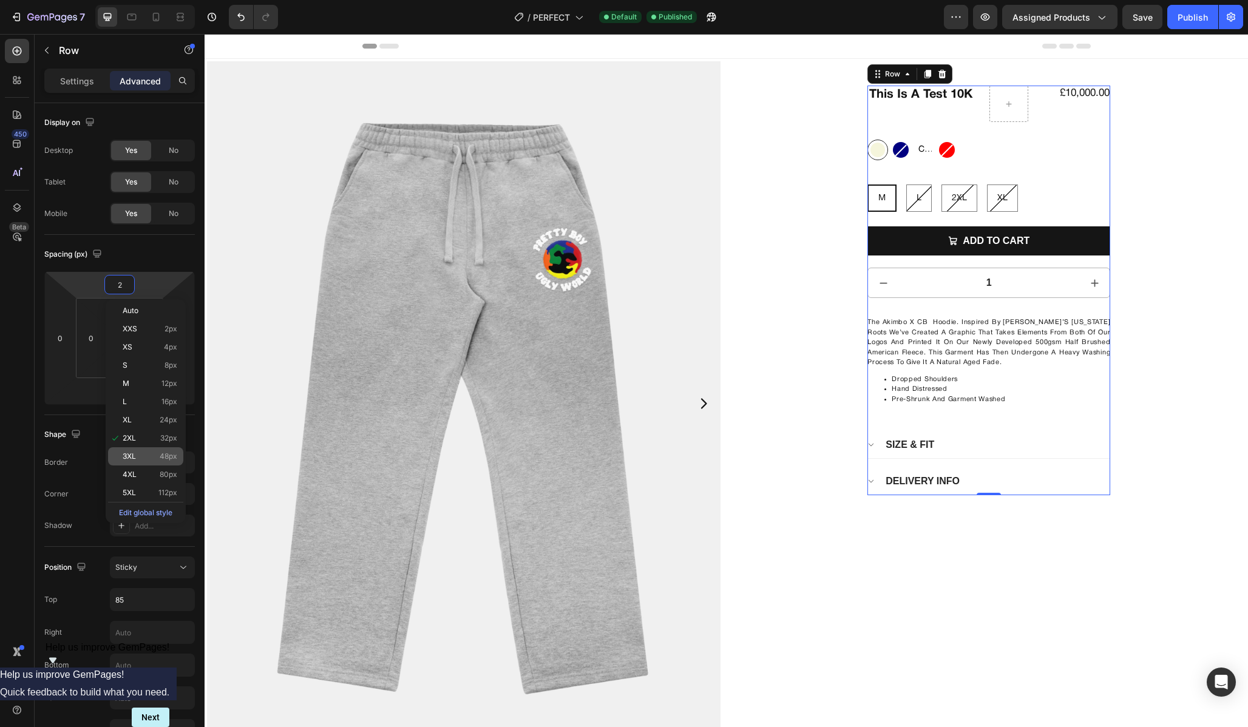
click at [157, 456] on p "3XL 48px" at bounding box center [150, 456] width 55 height 8
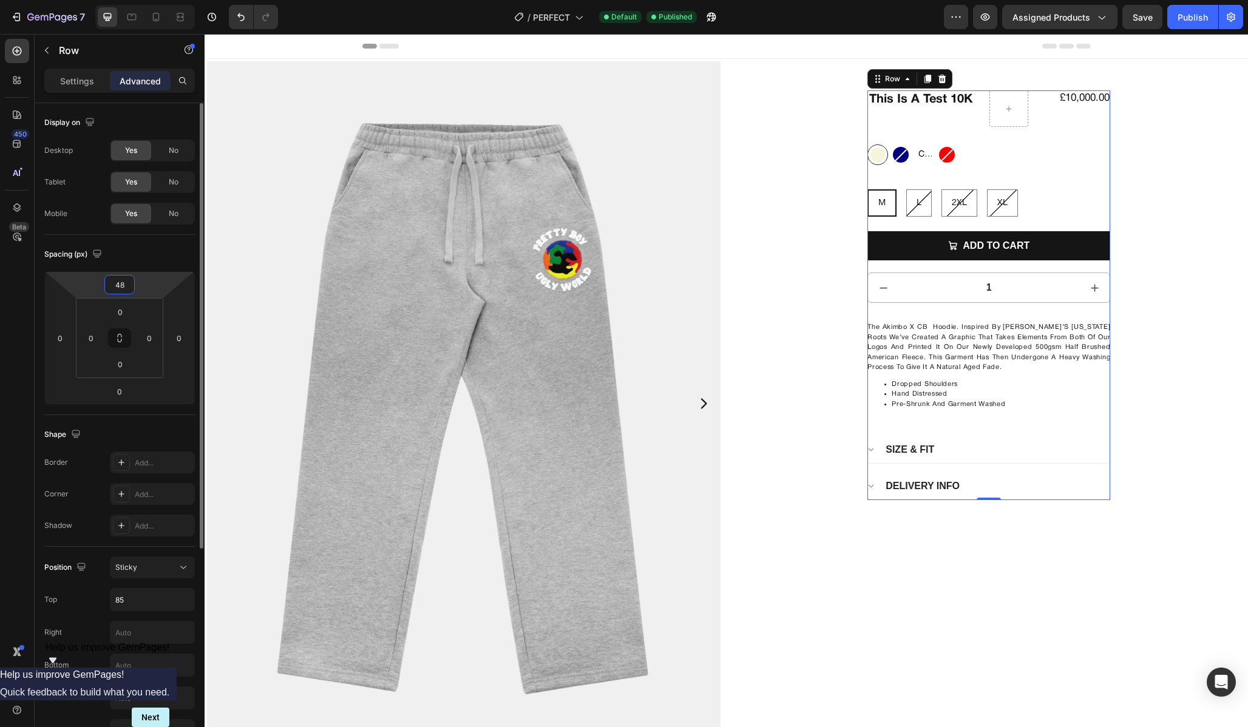
click at [121, 292] on input "48" at bounding box center [119, 285] width 24 height 18
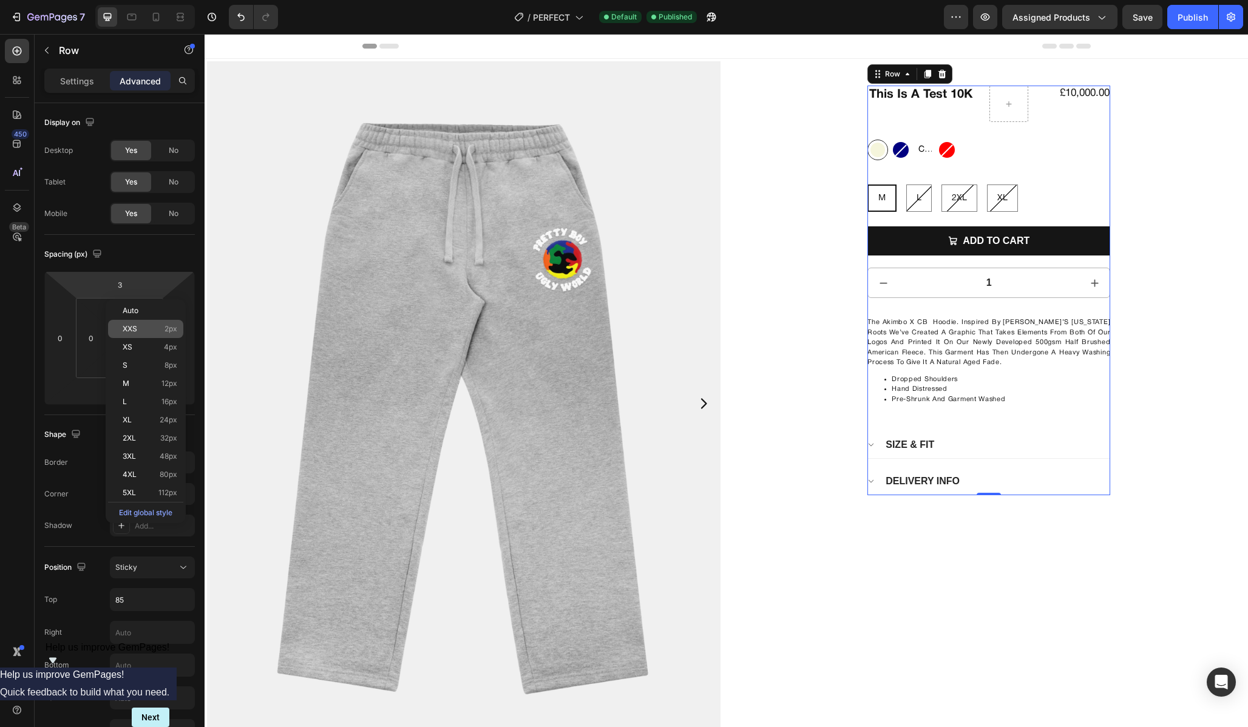
click at [137, 323] on div "XXS 2px" at bounding box center [145, 329] width 75 height 18
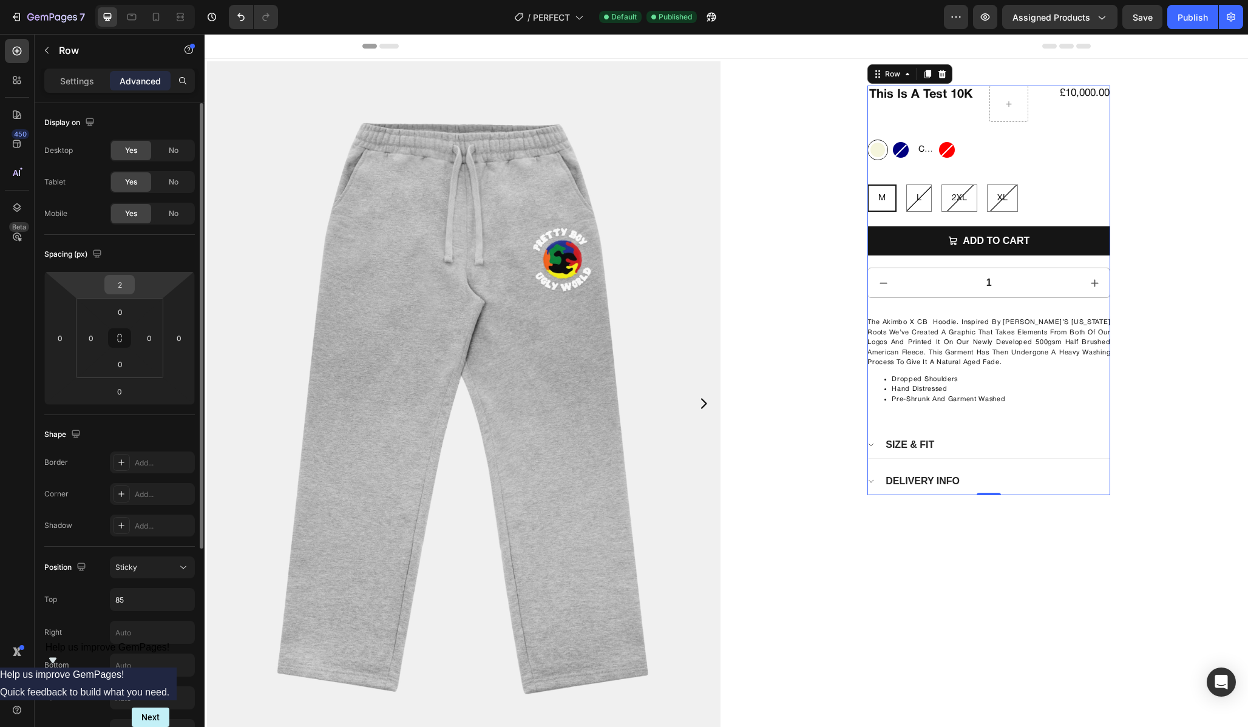
click at [123, 287] on input "2" at bounding box center [119, 285] width 24 height 18
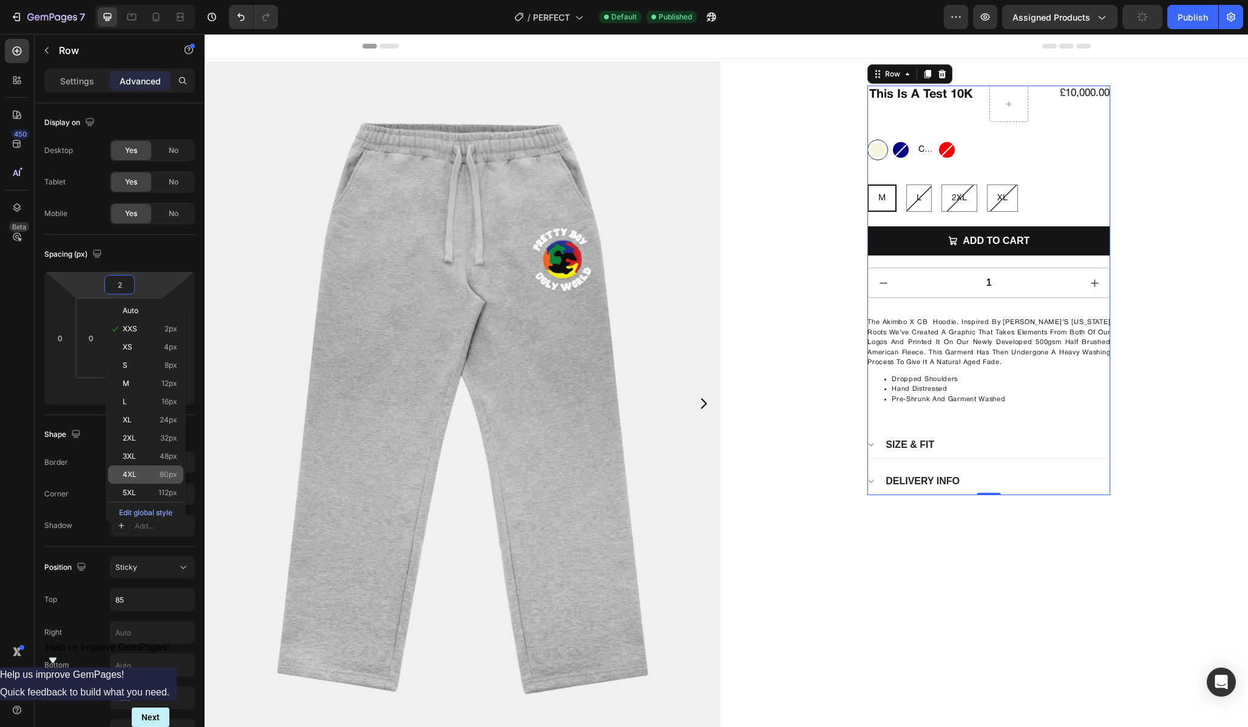
click at [132, 477] on span "4XL" at bounding box center [130, 474] width 14 height 8
type input "80"
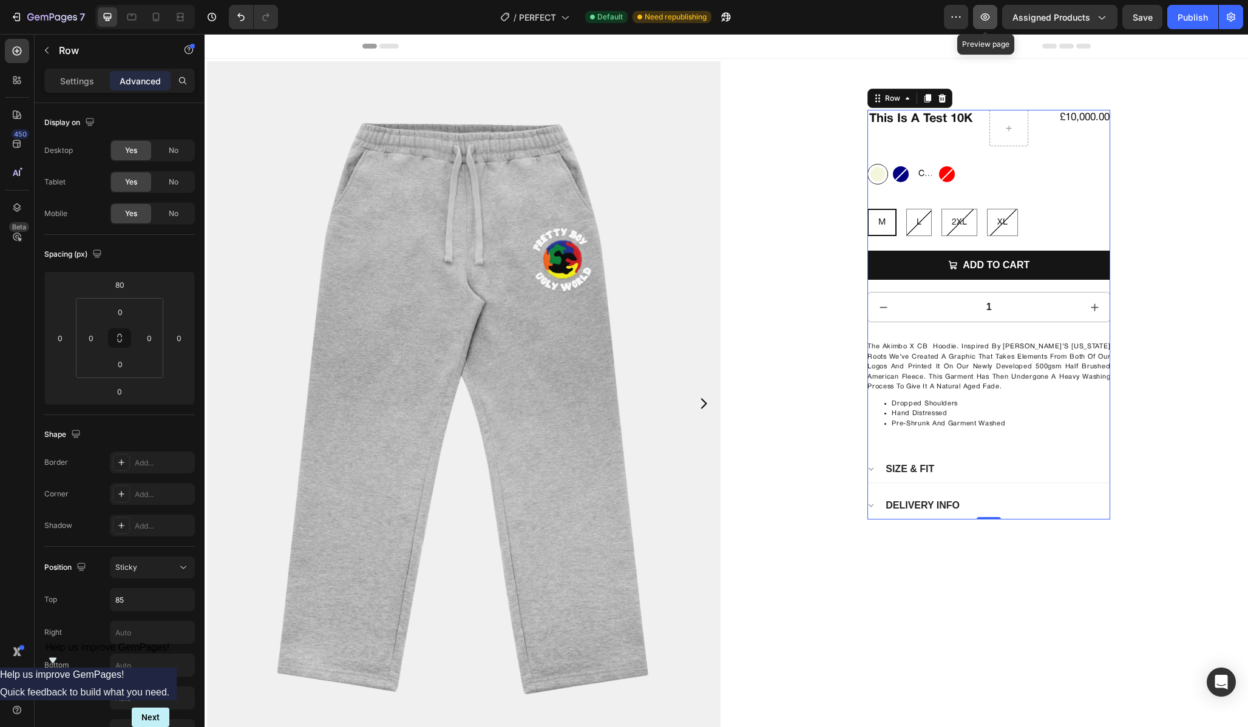
click at [987, 20] on icon "button" at bounding box center [985, 16] width 9 height 7
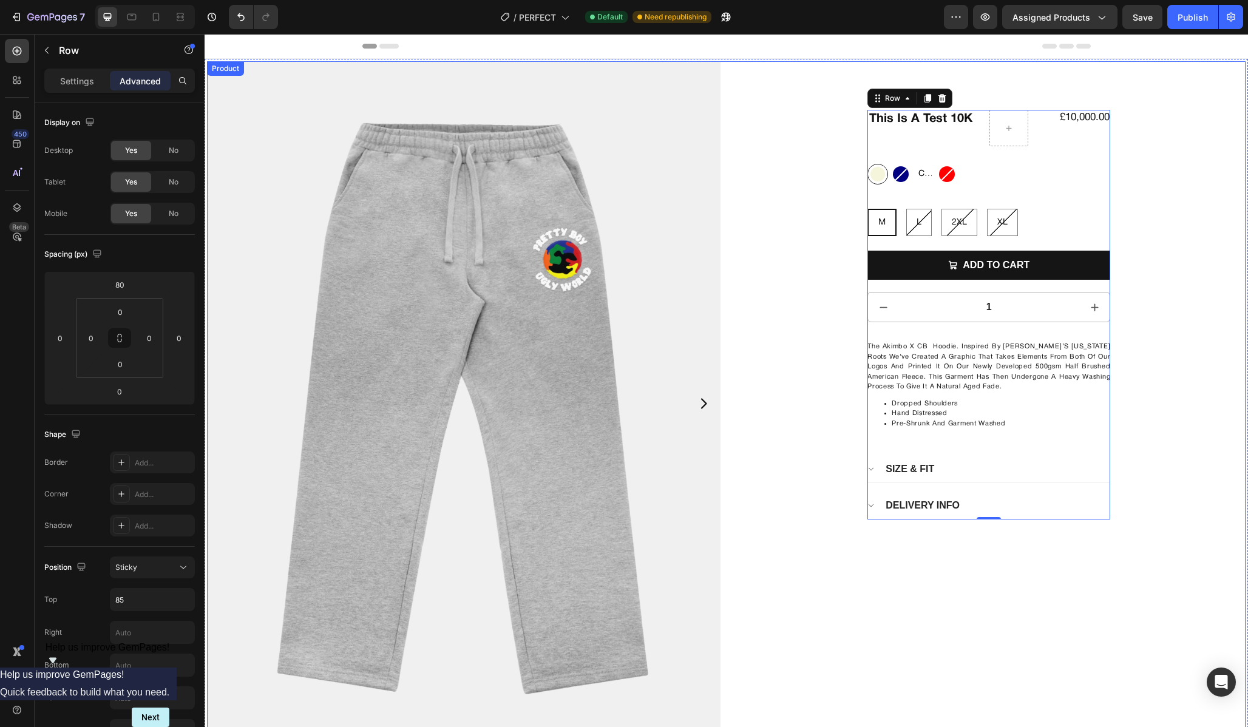
drag, startPoint x: 1387, startPoint y: 52, endPoint x: 1149, endPoint y: 142, distance: 254.5
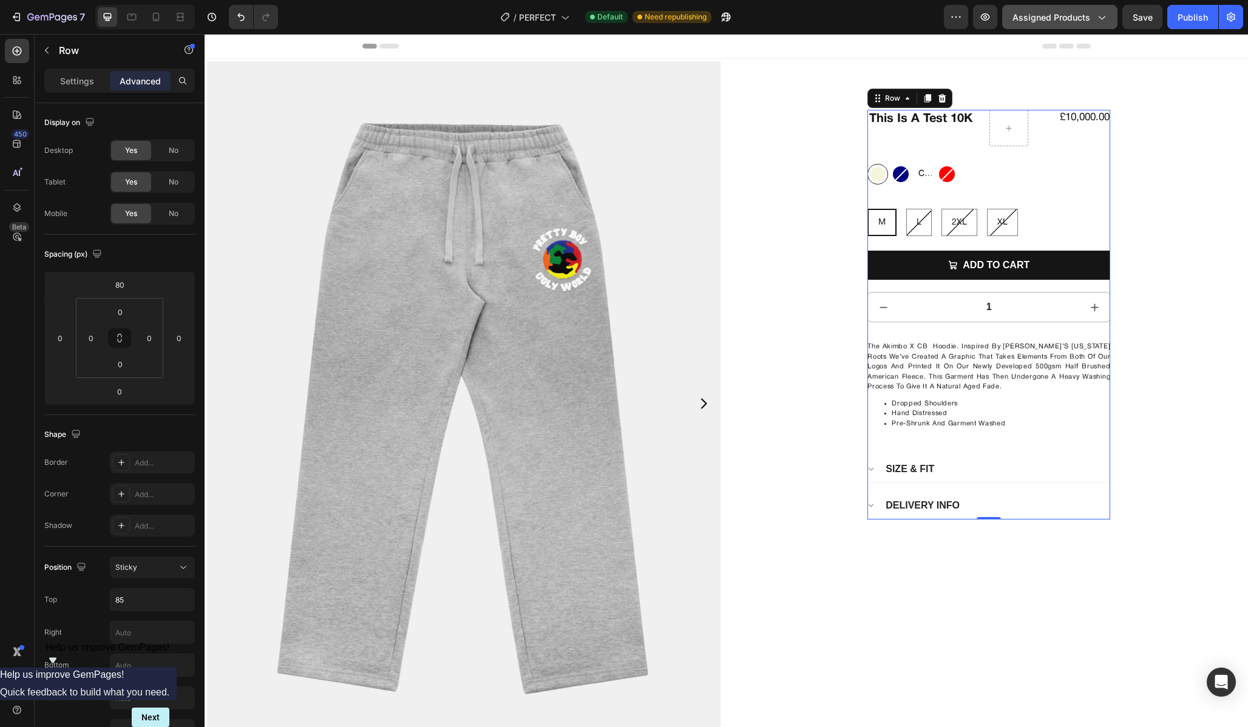
click at [1092, 20] on div "Assigned Products" at bounding box center [1059, 17] width 95 height 13
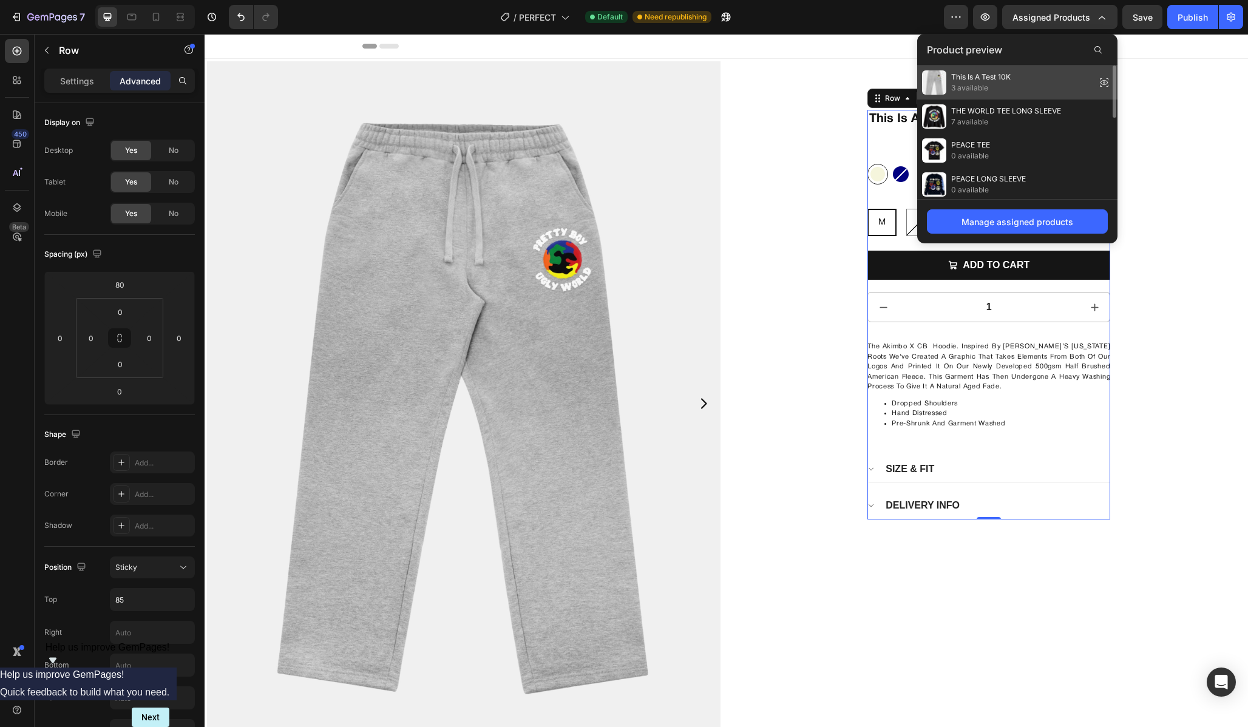
click at [1103, 81] on icon at bounding box center [1103, 82] width 17 height 17
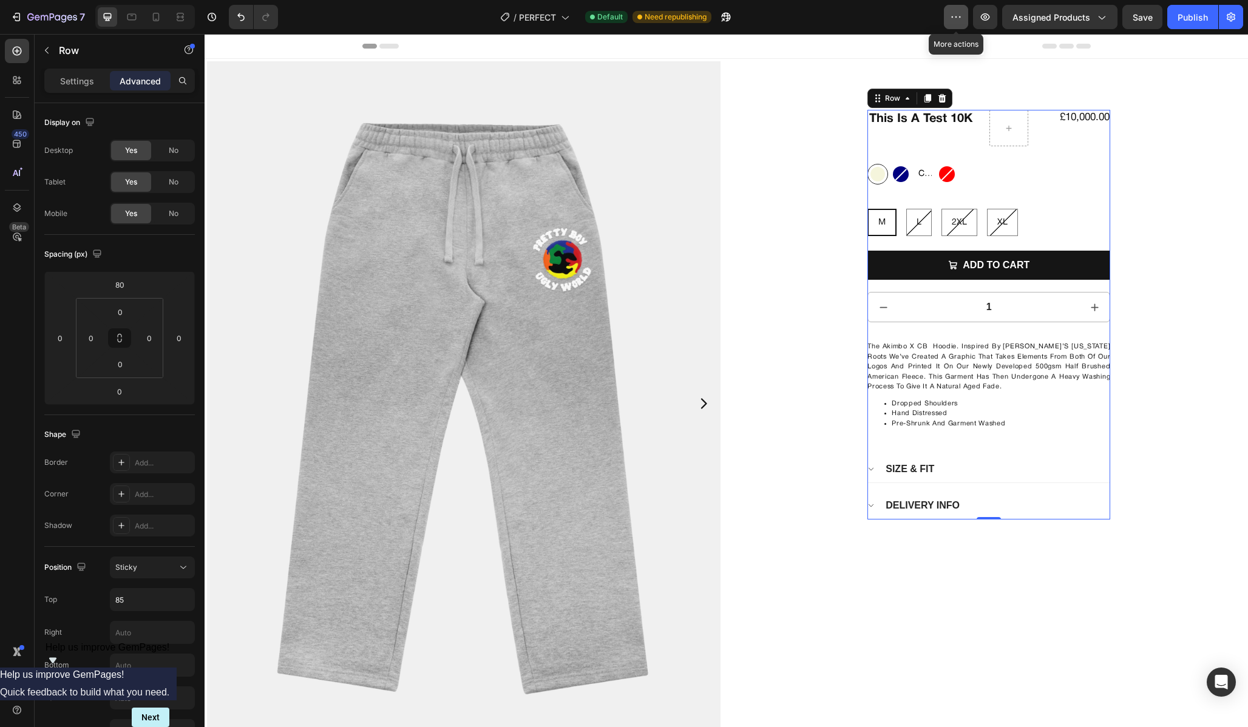
click at [953, 13] on icon "button" at bounding box center [956, 17] width 12 height 12
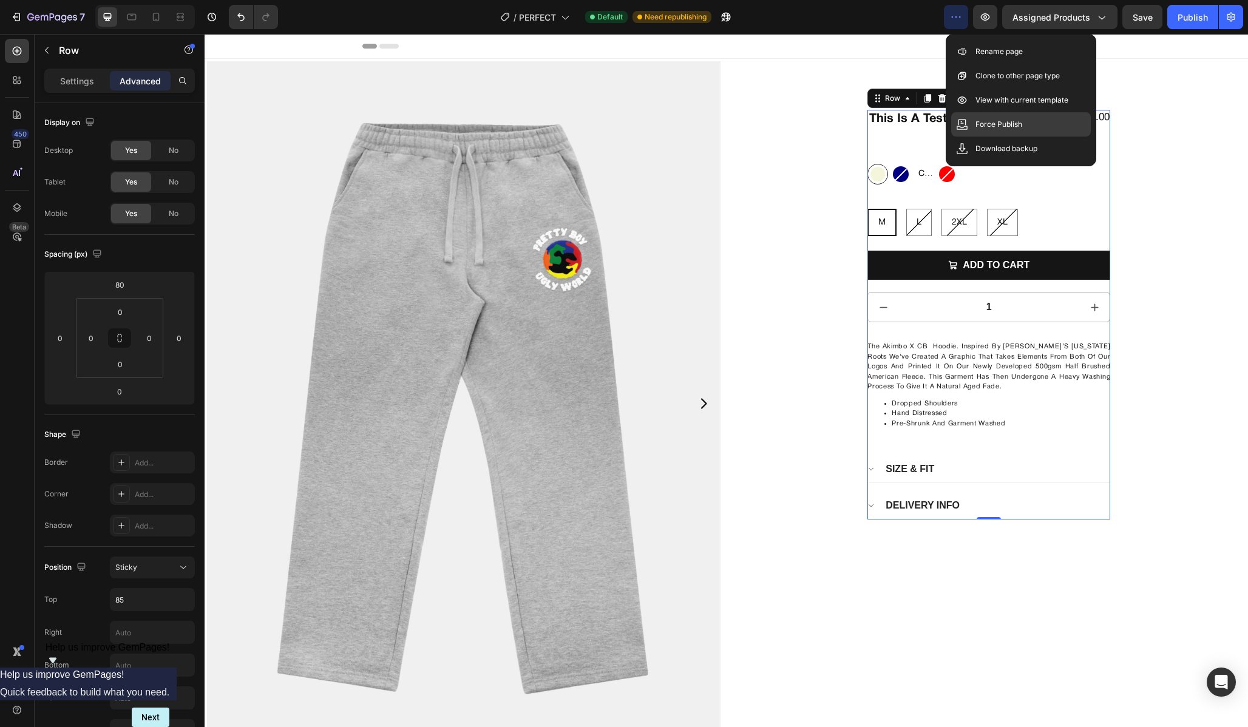
click at [1023, 129] on div "Force Publish" at bounding box center [1021, 124] width 140 height 24
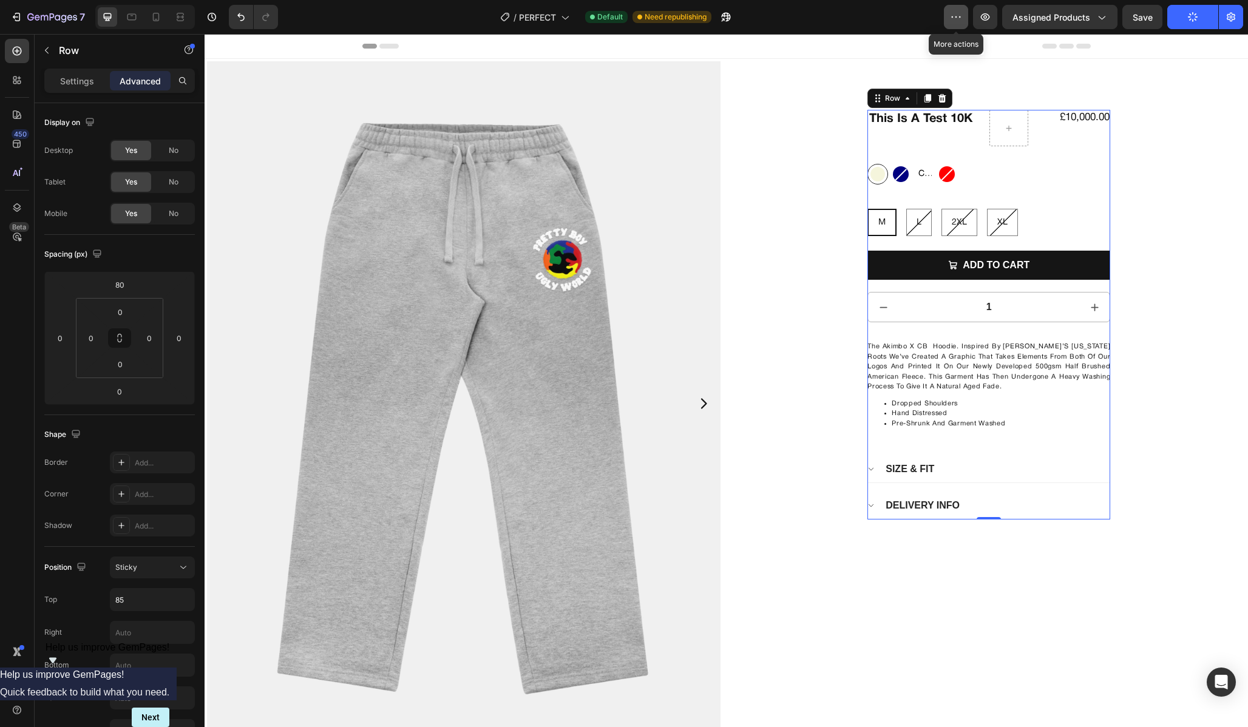
click at [957, 17] on icon "button" at bounding box center [956, 16] width 2 height 1
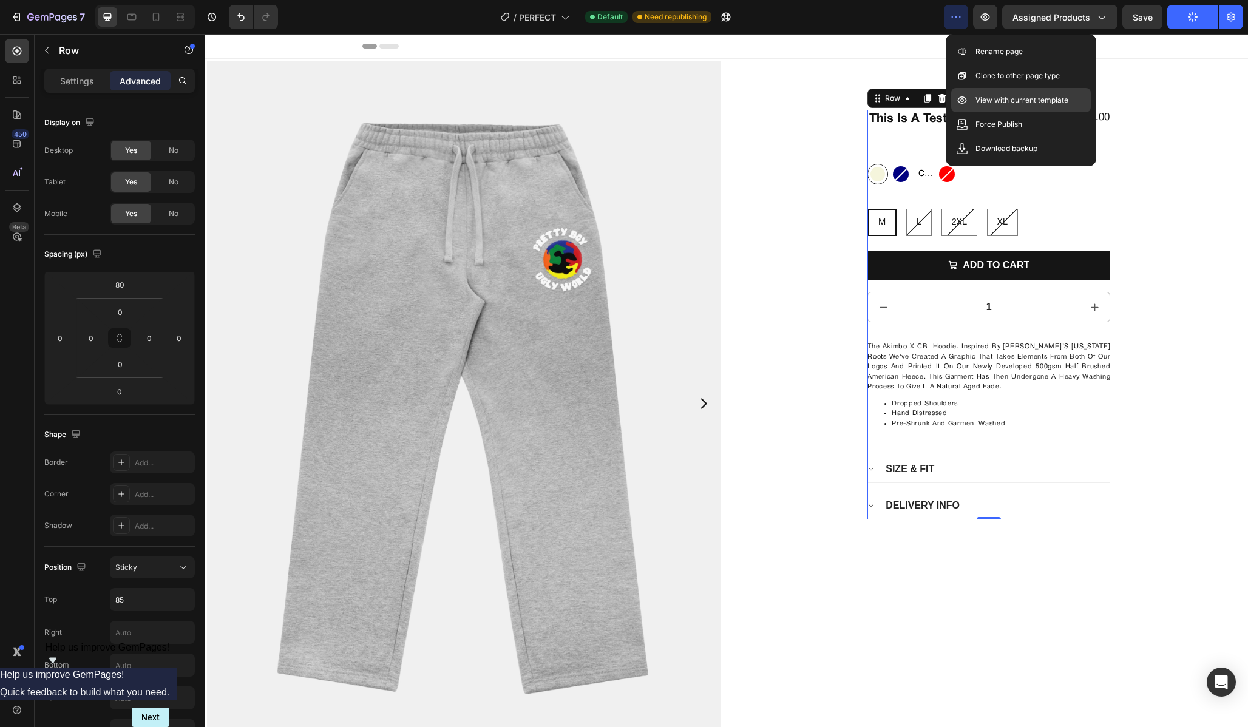
click at [989, 101] on p "View with current template" at bounding box center [1021, 100] width 93 height 12
click at [711, 16] on icon "button" at bounding box center [711, 17] width 9 height 9
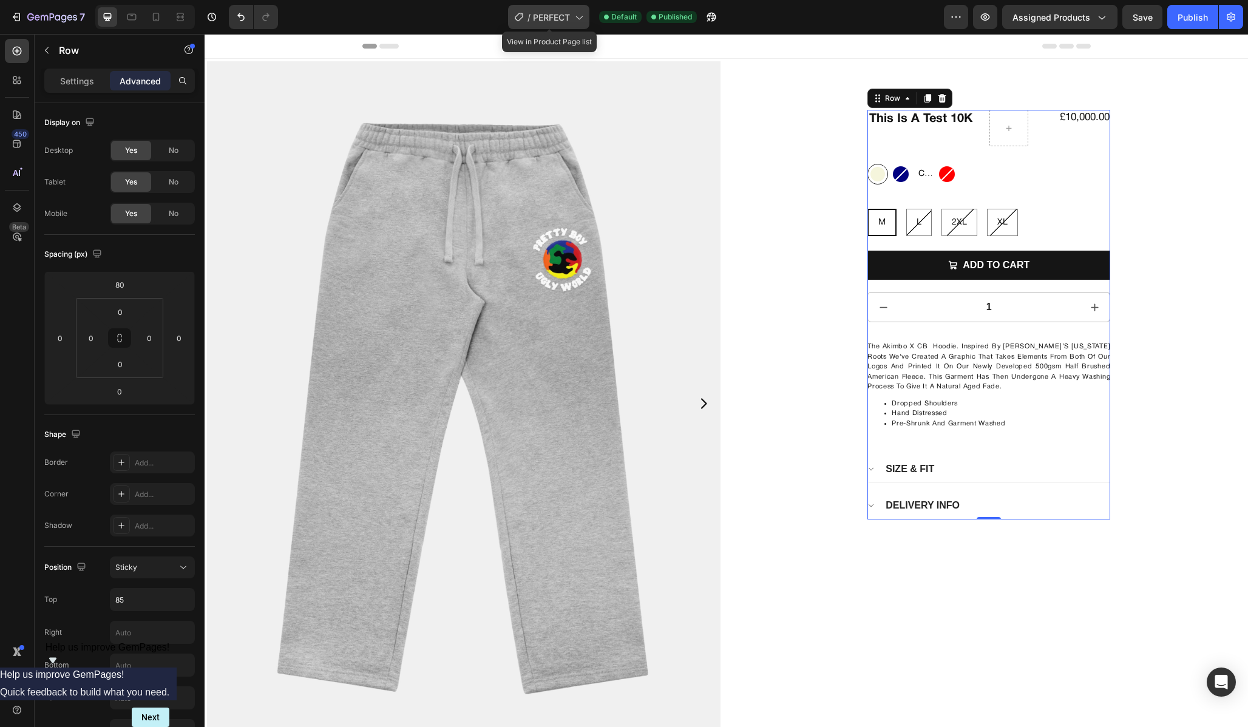
click at [580, 20] on icon at bounding box center [578, 17] width 12 height 12
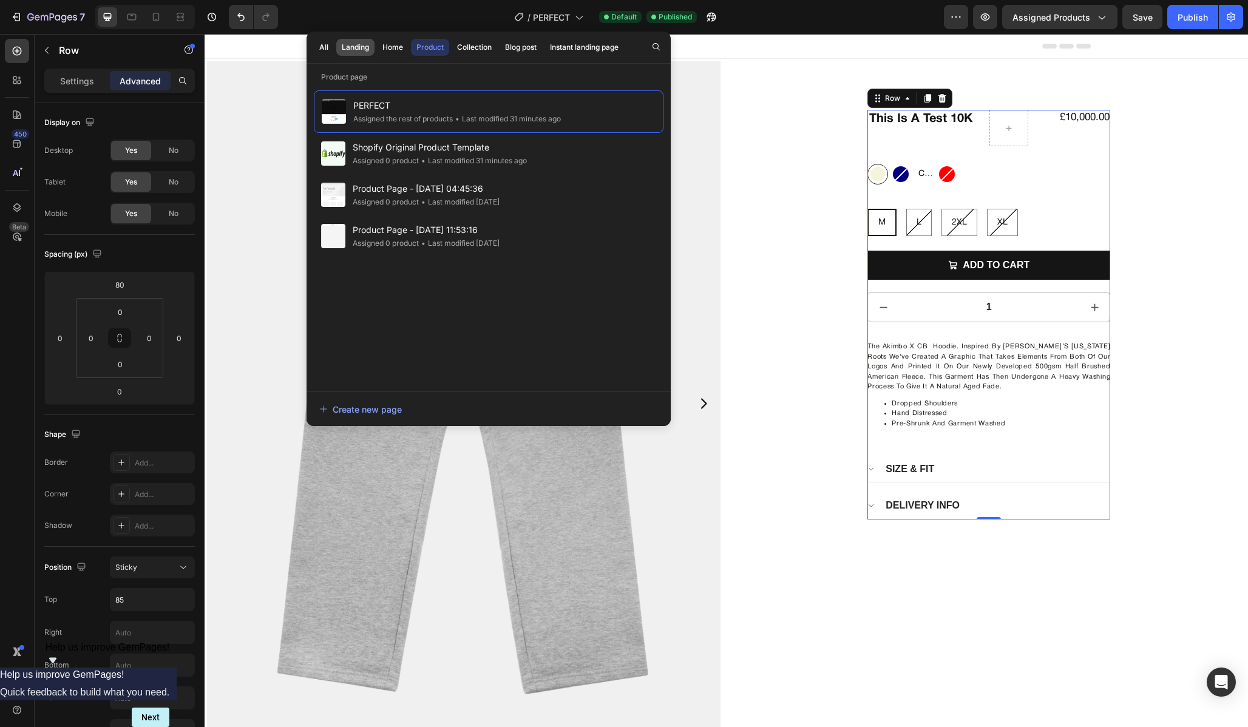
click at [363, 47] on div "Landing" at bounding box center [355, 47] width 27 height 11
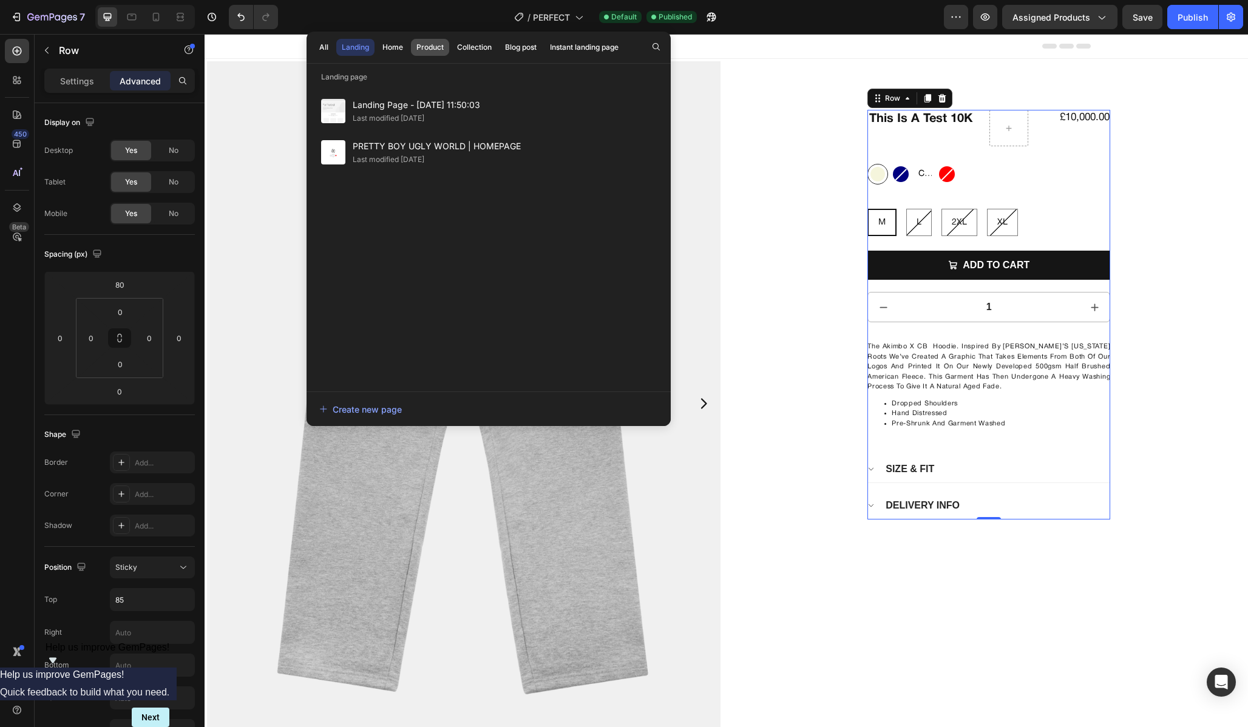
click at [439, 51] on div "Product" at bounding box center [429, 47] width 27 height 11
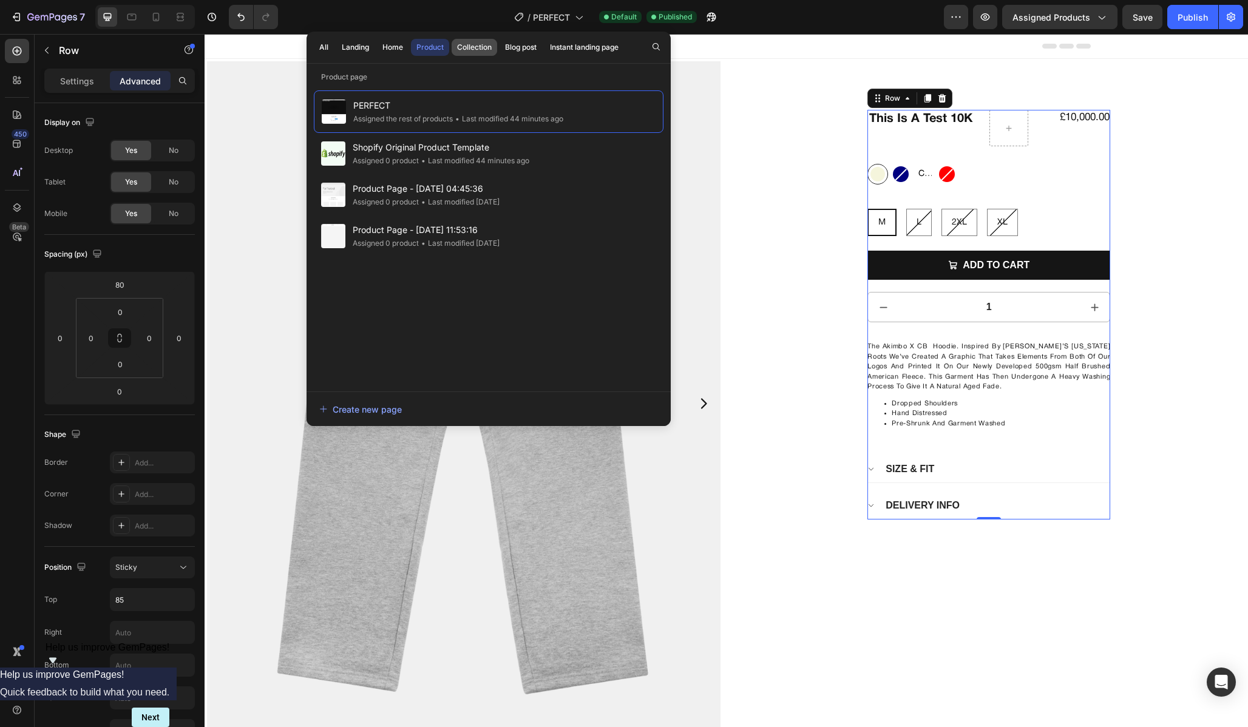
click at [483, 47] on div "Collection" at bounding box center [474, 47] width 35 height 11
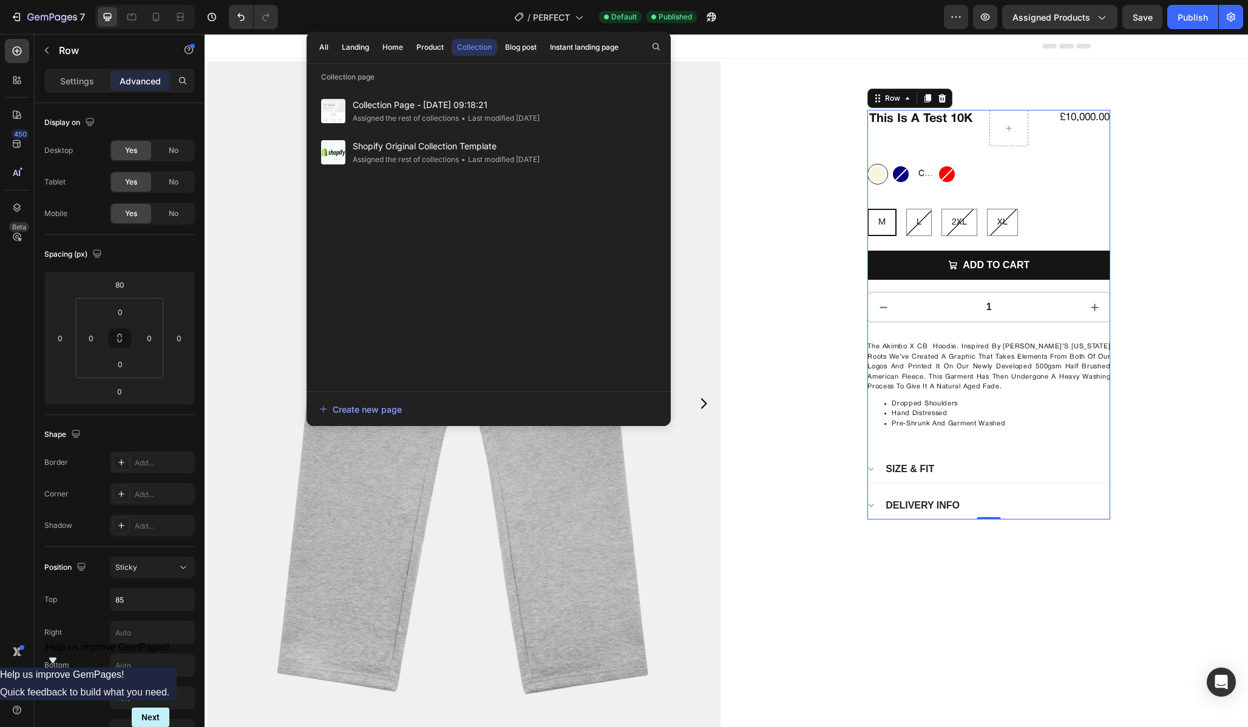
click at [539, 57] on div "All Landing Home Product Collection Blog post Instant landing page" at bounding box center [468, 48] width 325 height 32
